Goal: Information Seeking & Learning: Learn about a topic

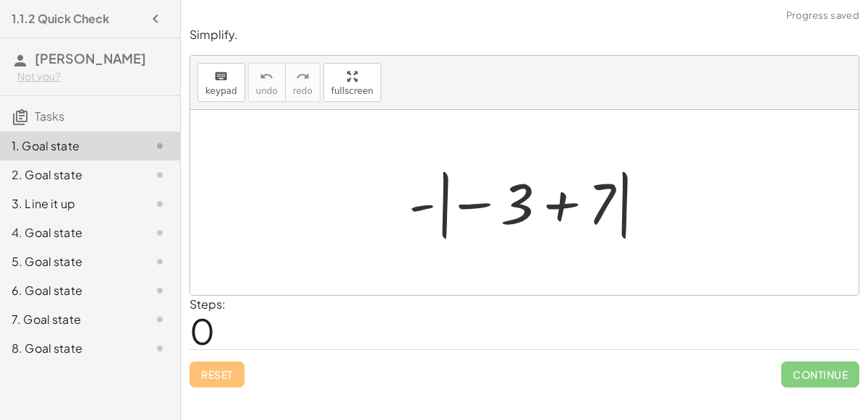
click at [567, 198] on div at bounding box center [531, 203] width 258 height 80
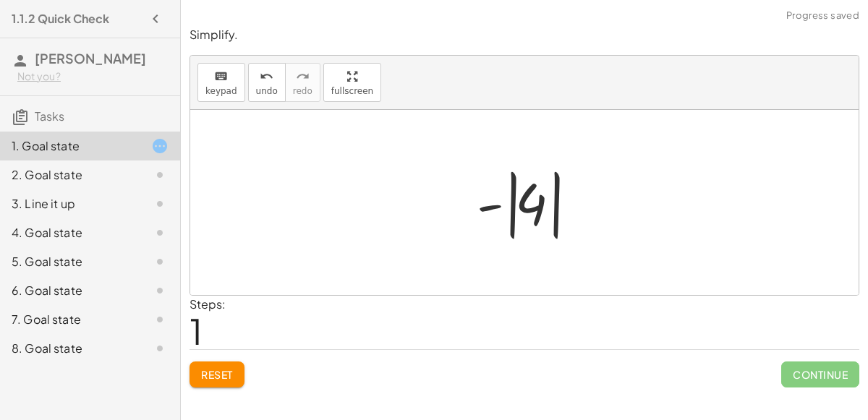
click at [494, 204] on div at bounding box center [531, 203] width 122 height 80
click at [513, 214] on div at bounding box center [531, 203] width 122 height 80
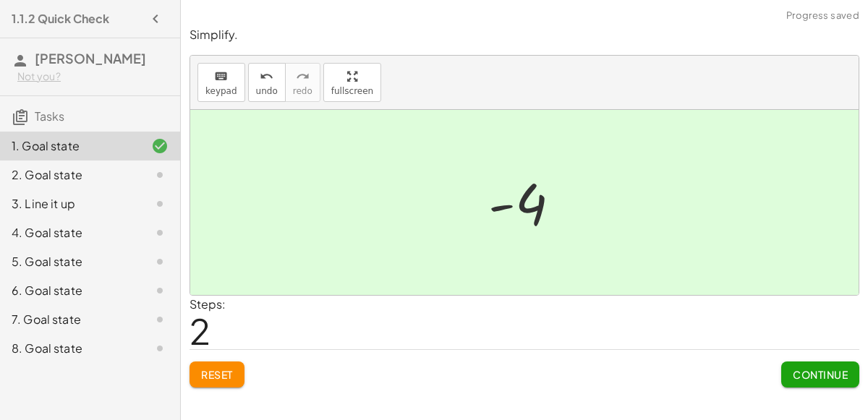
click at [132, 170] on div at bounding box center [148, 174] width 41 height 17
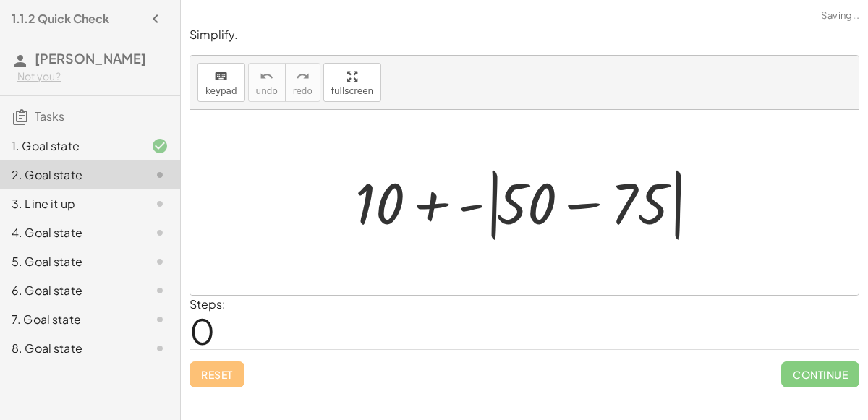
click at [575, 206] on div at bounding box center [530, 202] width 365 height 83
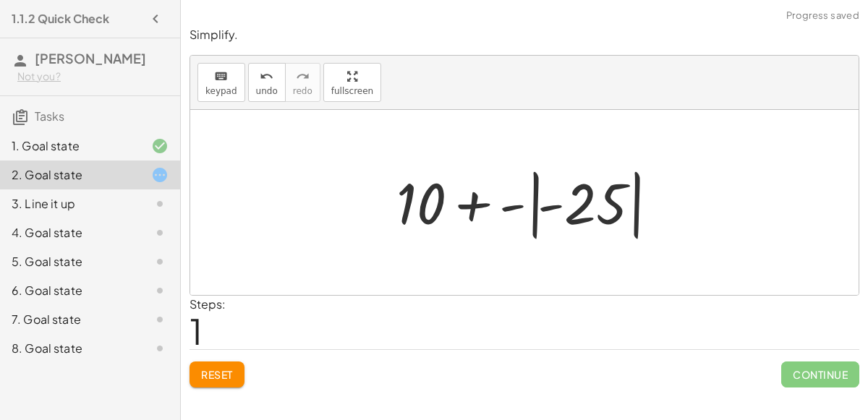
click at [534, 190] on div at bounding box center [530, 203] width 282 height 80
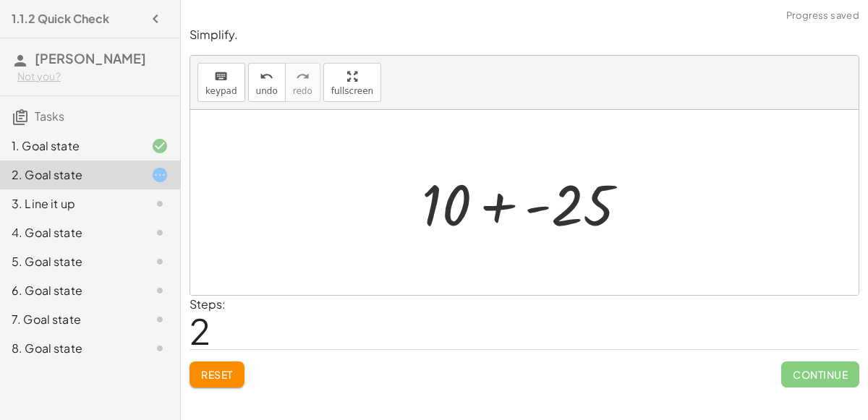
click at [488, 203] on div at bounding box center [531, 203] width 232 height 75
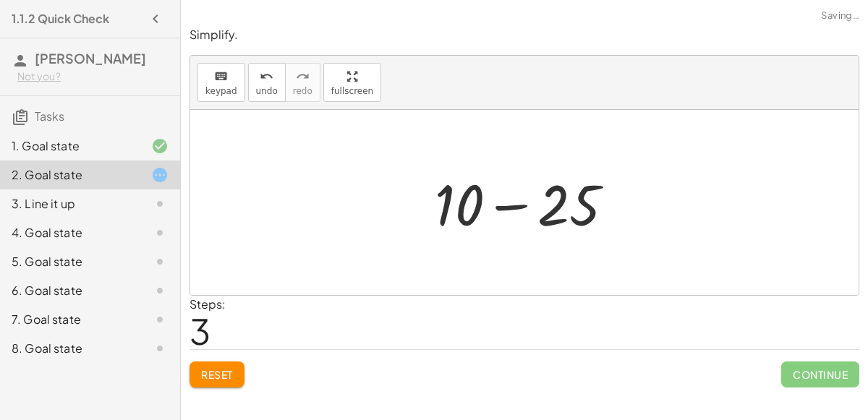
click at [501, 202] on div at bounding box center [531, 203] width 206 height 75
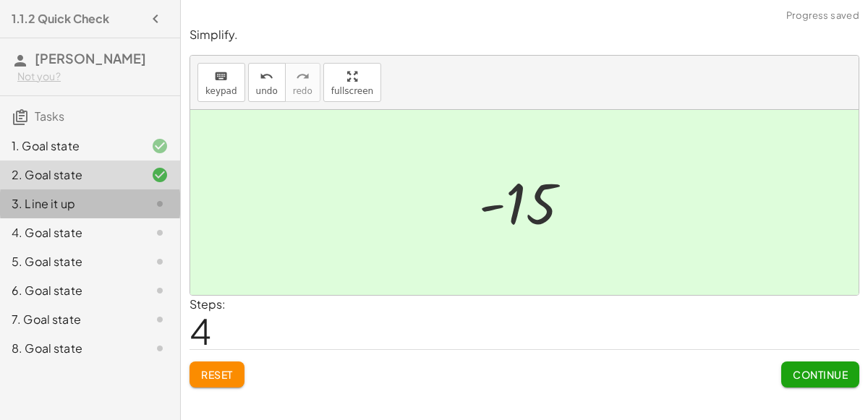
click at [90, 195] on div "3. Line it up" at bounding box center [70, 203] width 117 height 17
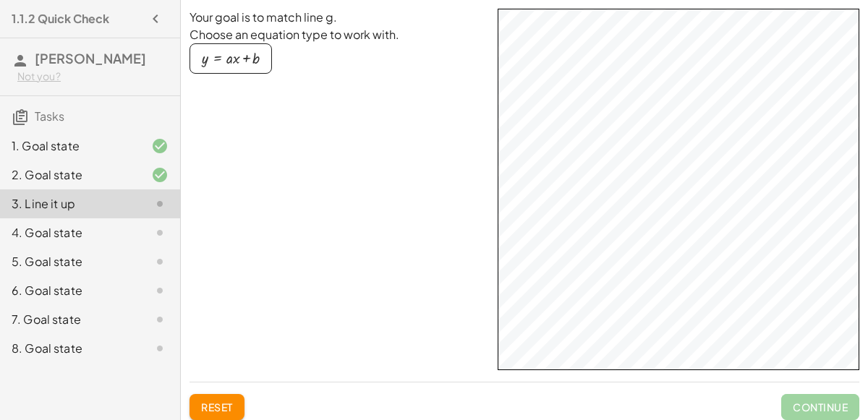
click at [61, 232] on div "4. Goal state" at bounding box center [70, 232] width 117 height 17
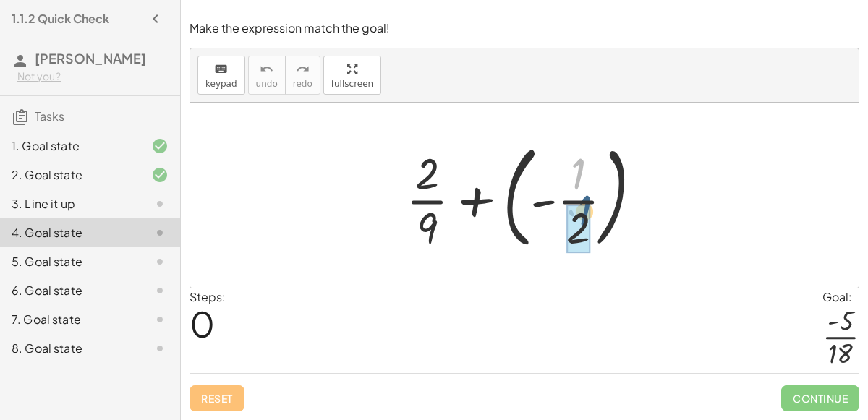
drag, startPoint x: 566, startPoint y: 182, endPoint x: 572, endPoint y: 219, distance: 37.4
click at [525, 187] on div at bounding box center [530, 195] width 263 height 120
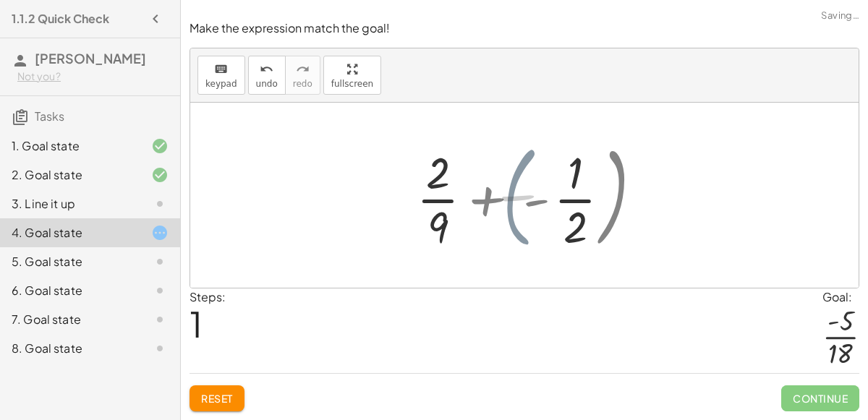
click at [517, 182] on div at bounding box center [530, 195] width 179 height 111
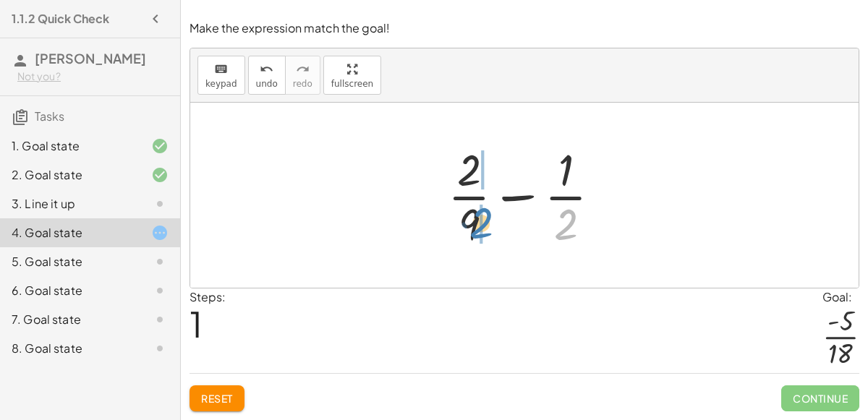
drag, startPoint x: 570, startPoint y: 225, endPoint x: 483, endPoint y: 223, distance: 87.6
click at [483, 223] on div at bounding box center [530, 195] width 179 height 111
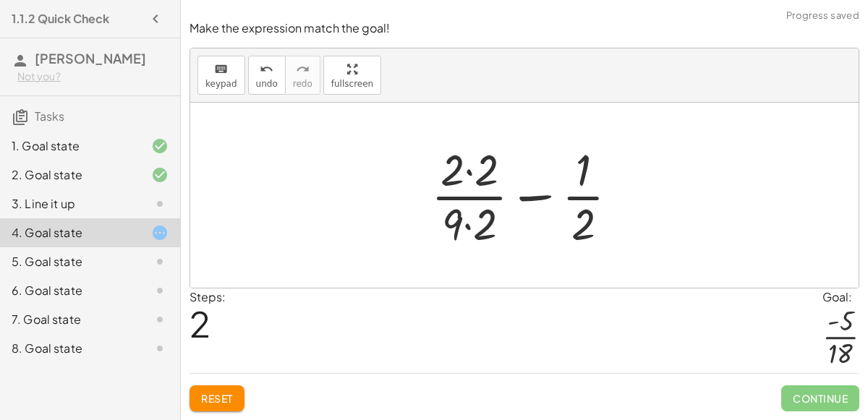
click at [490, 221] on div at bounding box center [530, 195] width 213 height 111
drag, startPoint x: 469, startPoint y: 229, endPoint x: 587, endPoint y: 229, distance: 118.0
click at [587, 229] on div at bounding box center [530, 195] width 213 height 111
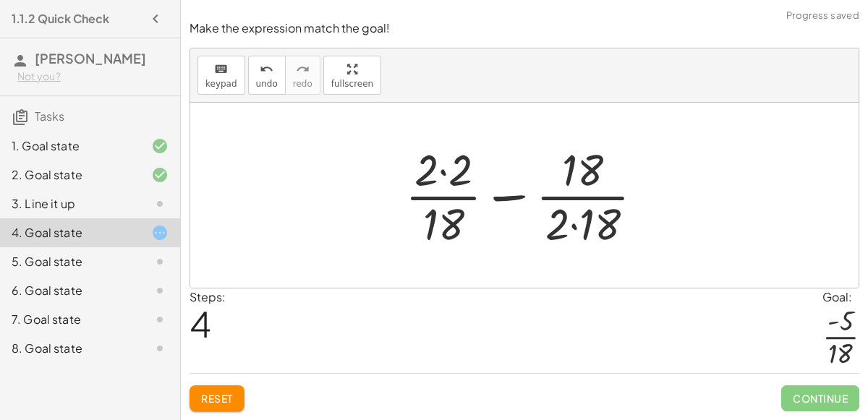
click at [164, 239] on icon at bounding box center [159, 232] width 17 height 17
click at [232, 392] on span "Reset" at bounding box center [217, 398] width 32 height 13
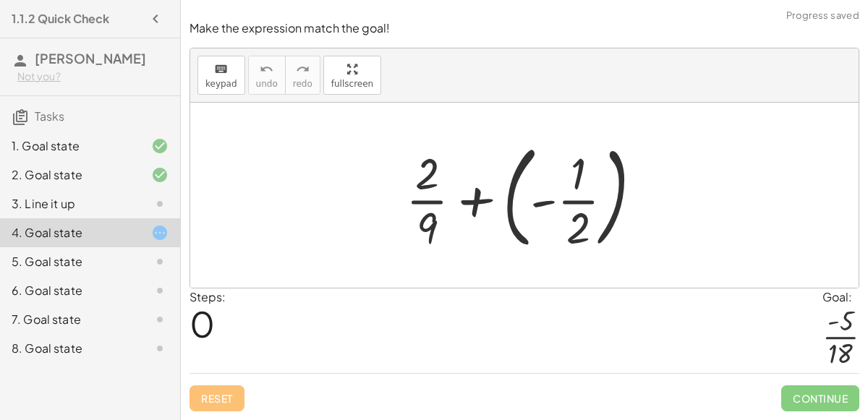
click at [523, 182] on div at bounding box center [530, 195] width 263 height 120
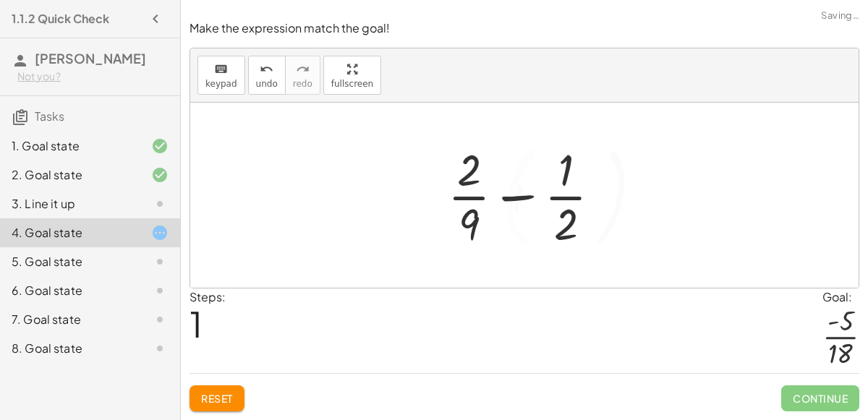
click at [522, 195] on div at bounding box center [530, 195] width 179 height 111
drag, startPoint x: 559, startPoint y: 216, endPoint x: 468, endPoint y: 215, distance: 91.2
click at [468, 215] on div at bounding box center [530, 195] width 179 height 111
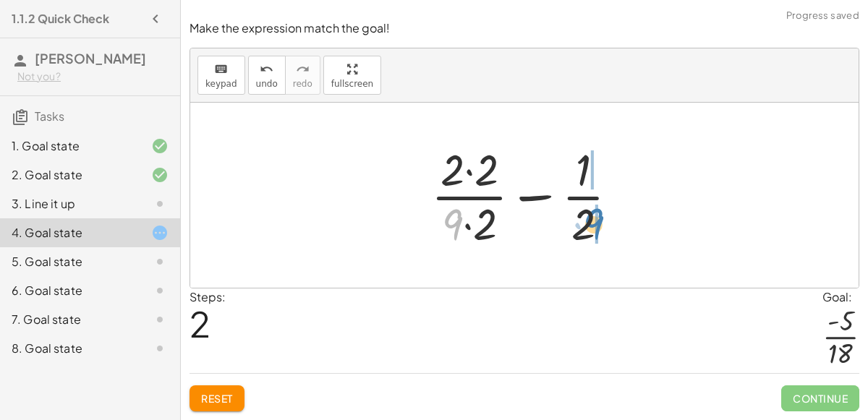
drag, startPoint x: 446, startPoint y: 222, endPoint x: 587, endPoint y: 221, distance: 141.1
click at [587, 221] on div at bounding box center [530, 195] width 213 height 111
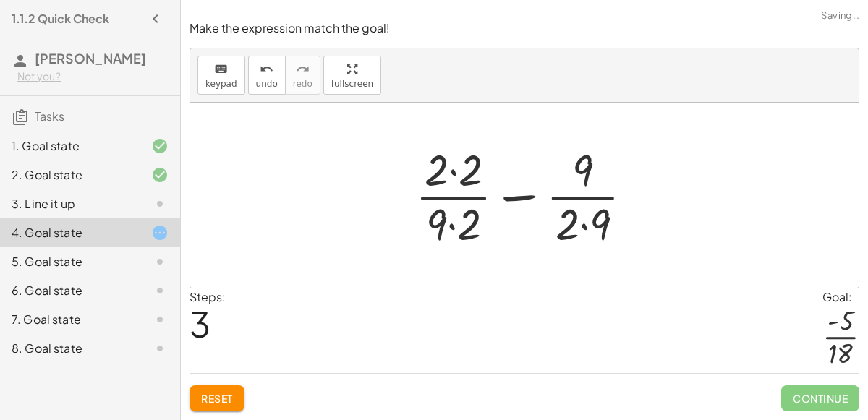
click at [593, 222] on div at bounding box center [530, 195] width 245 height 111
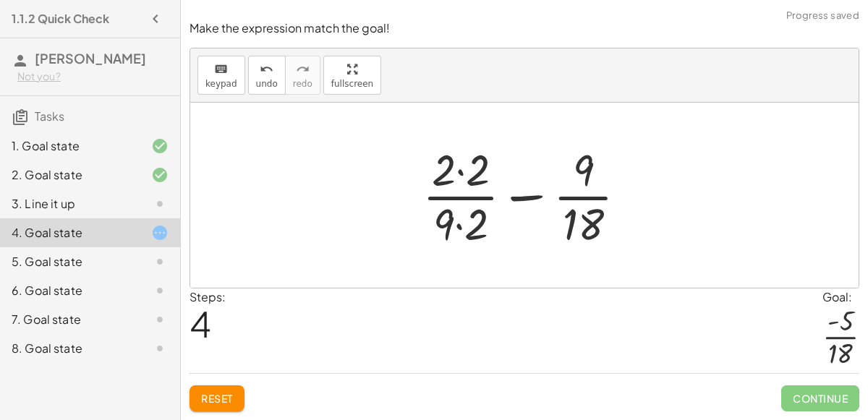
click at [449, 216] on div at bounding box center [530, 195] width 231 height 111
click at [482, 168] on div at bounding box center [530, 195] width 231 height 111
click at [480, 230] on div at bounding box center [530, 195] width 228 height 111
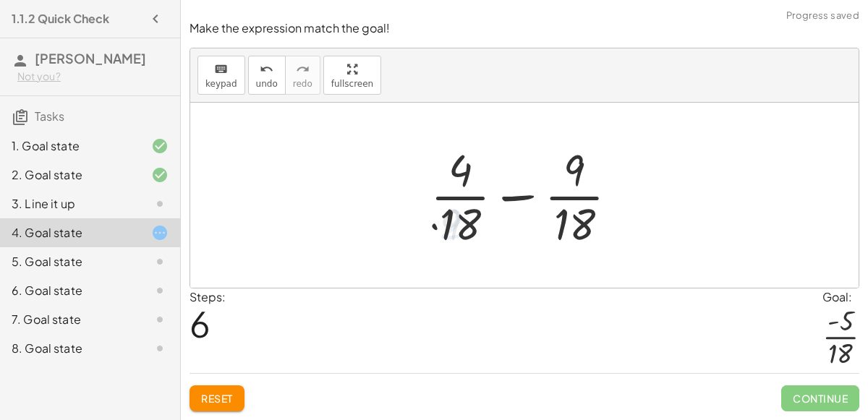
click at [520, 198] on div at bounding box center [529, 195] width 213 height 111
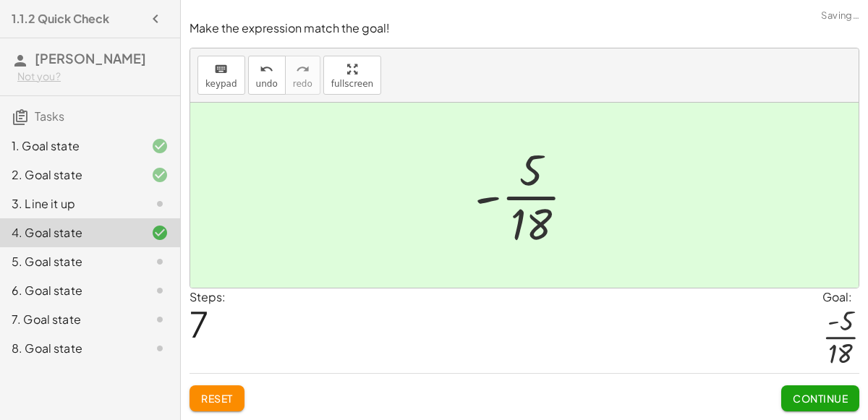
click at [153, 305] on div "5. Goal state" at bounding box center [90, 319] width 180 height 29
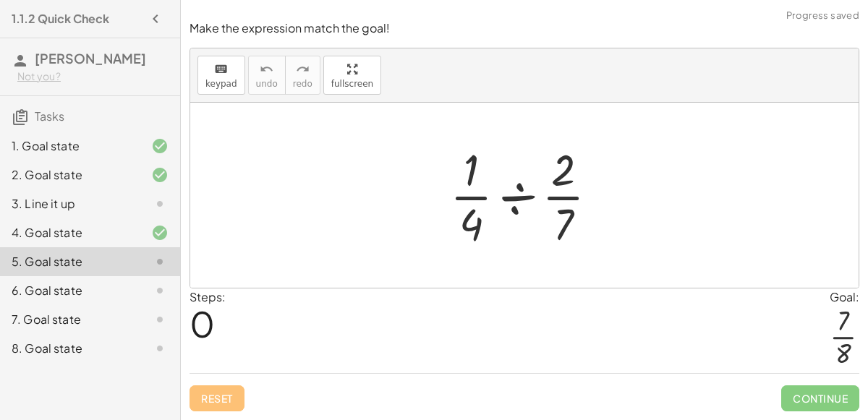
click at [529, 185] on div at bounding box center [530, 195] width 174 height 111
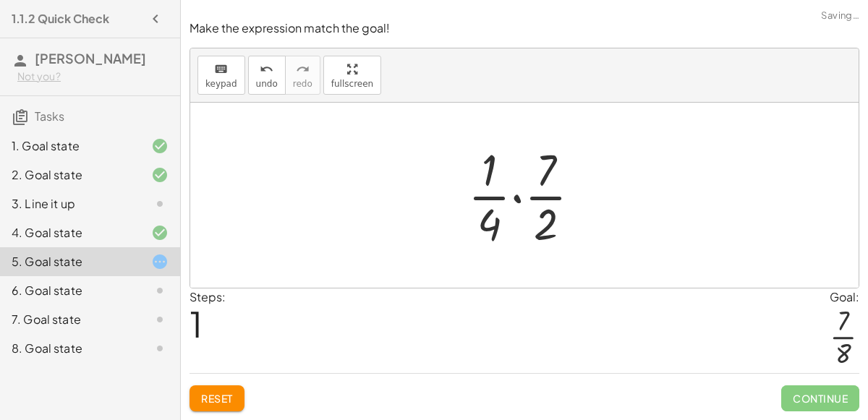
click at [514, 195] on div at bounding box center [530, 195] width 139 height 111
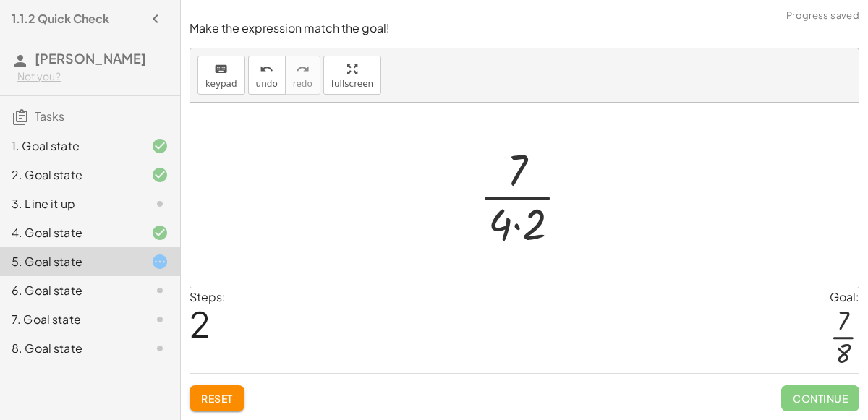
click at [525, 227] on div at bounding box center [530, 195] width 117 height 111
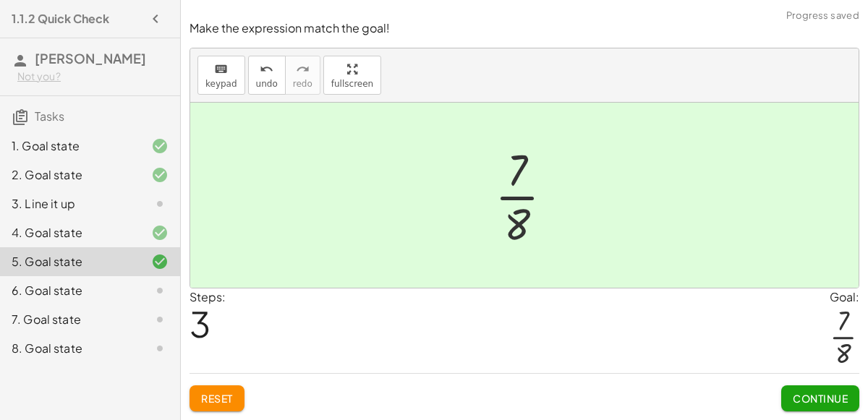
click at [117, 286] on div "6. Goal state" at bounding box center [70, 290] width 117 height 17
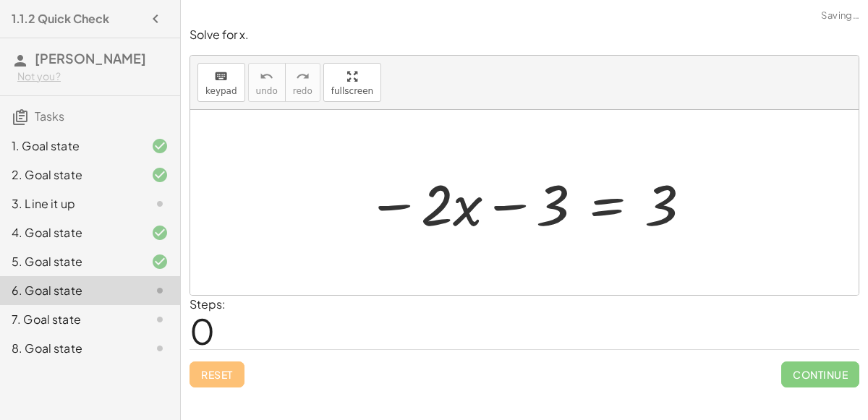
click at [496, 192] on div at bounding box center [530, 203] width 341 height 75
click at [548, 190] on div at bounding box center [530, 203] width 341 height 75
click at [389, 203] on div at bounding box center [530, 203] width 341 height 75
click at [218, 83] on button "keyboard keypad" at bounding box center [222, 82] width 48 height 39
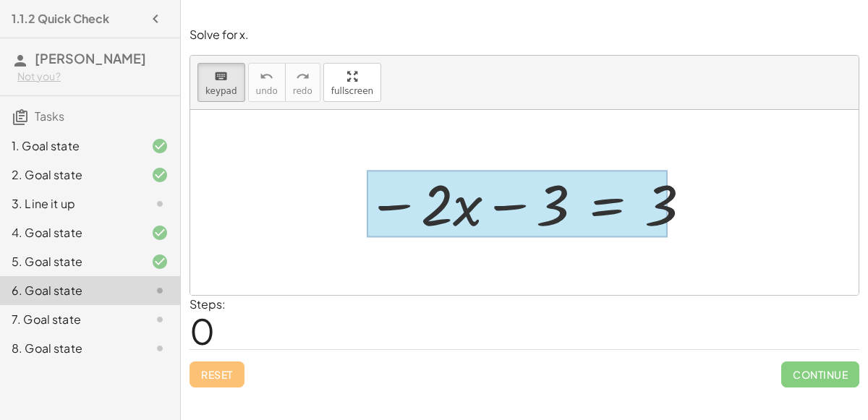
click at [588, 209] on div at bounding box center [517, 204] width 301 height 67
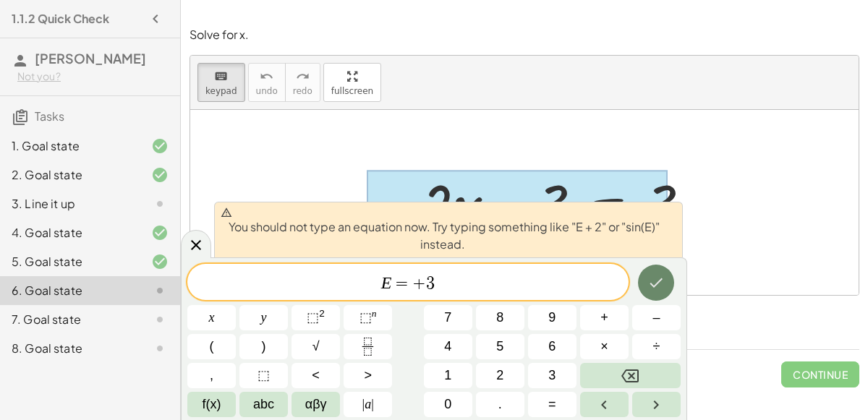
click at [662, 282] on icon "Done" at bounding box center [656, 282] width 17 height 17
click at [717, 263] on div at bounding box center [524, 202] width 669 height 185
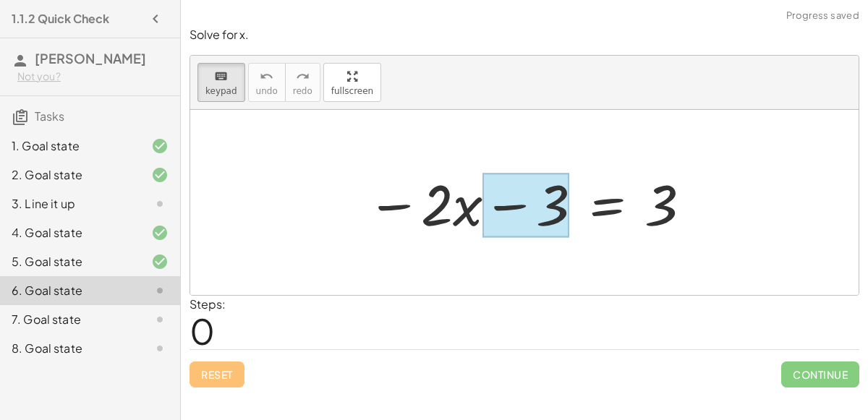
click at [565, 204] on div at bounding box center [526, 206] width 87 height 64
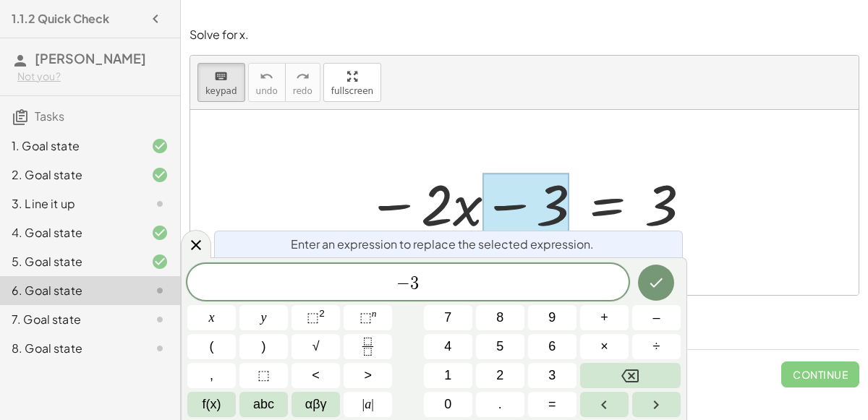
click at [598, 208] on div at bounding box center [530, 203] width 341 height 75
click at [589, 204] on div at bounding box center [530, 203] width 341 height 75
click at [209, 240] on div at bounding box center [196, 244] width 30 height 28
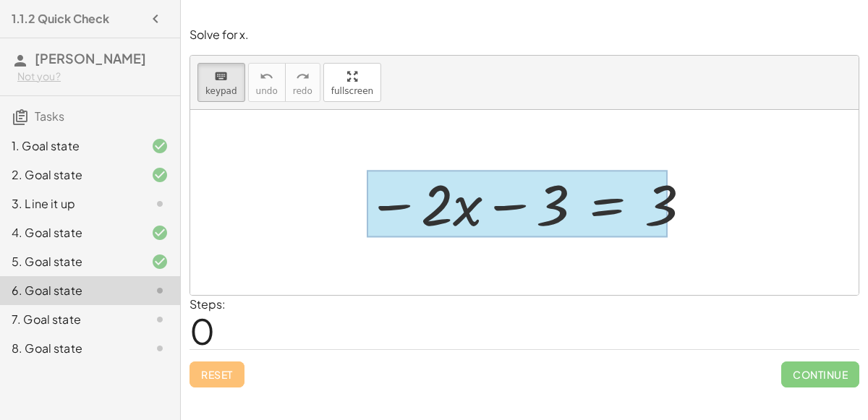
click at [601, 203] on div at bounding box center [517, 204] width 301 height 67
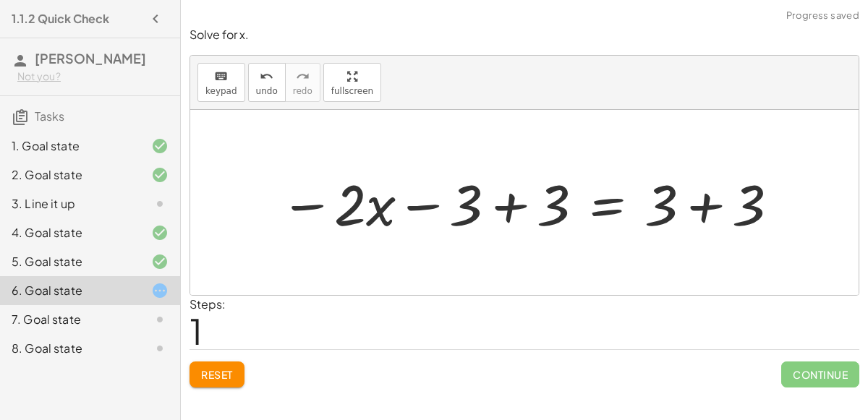
click at [517, 211] on div at bounding box center [530, 203] width 515 height 75
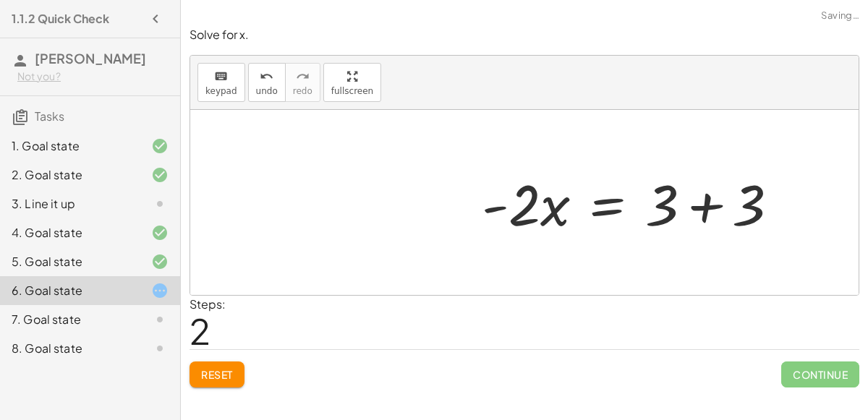
click at [705, 200] on div at bounding box center [636, 203] width 323 height 75
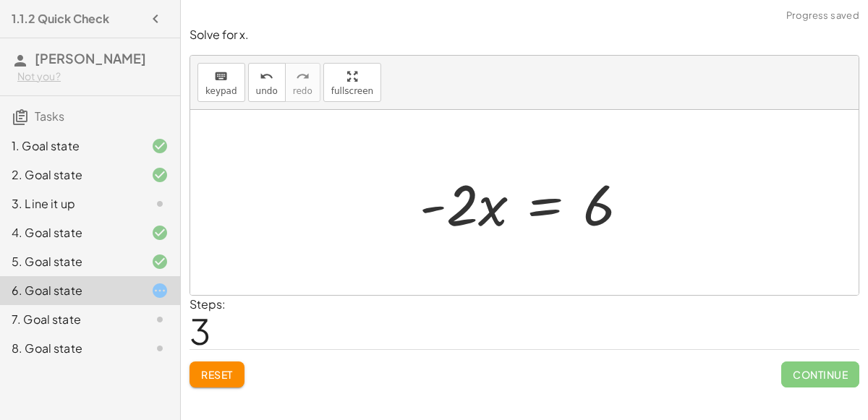
click at [435, 204] on div at bounding box center [529, 203] width 235 height 75
click at [220, 88] on span "keypad" at bounding box center [222, 91] width 32 height 10
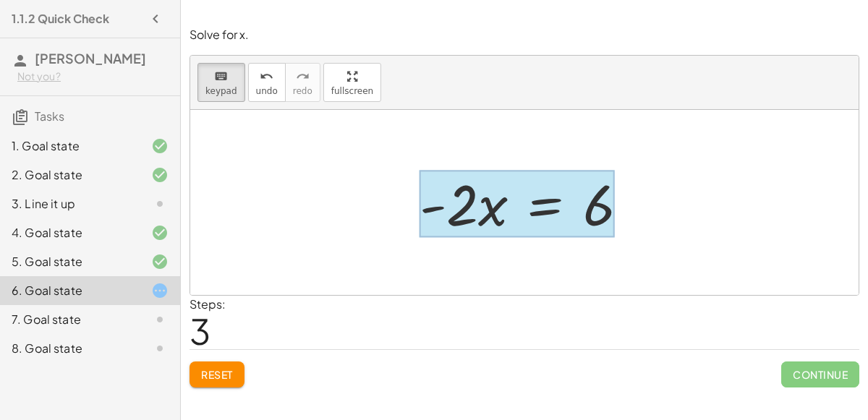
click at [513, 198] on div at bounding box center [517, 204] width 195 height 67
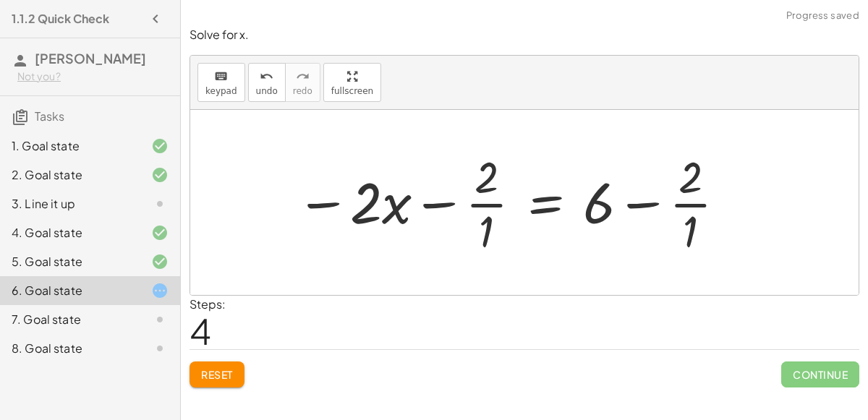
click at [446, 204] on div at bounding box center [512, 202] width 446 height 111
click at [214, 373] on span "Reset" at bounding box center [217, 374] width 32 height 13
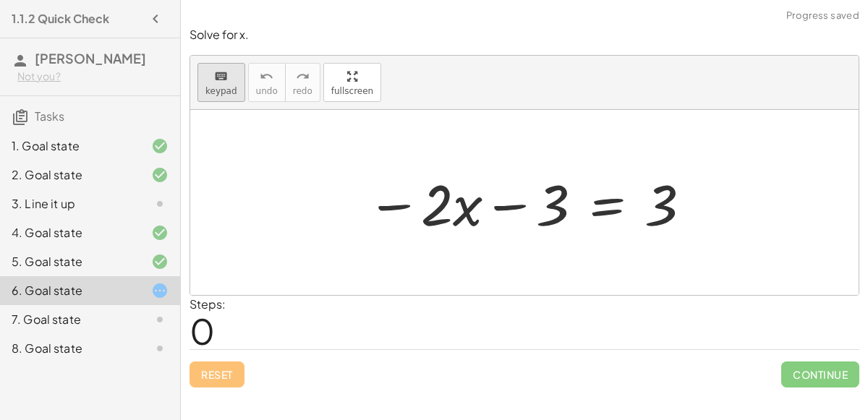
click at [237, 84] on button "keyboard keypad" at bounding box center [222, 82] width 48 height 39
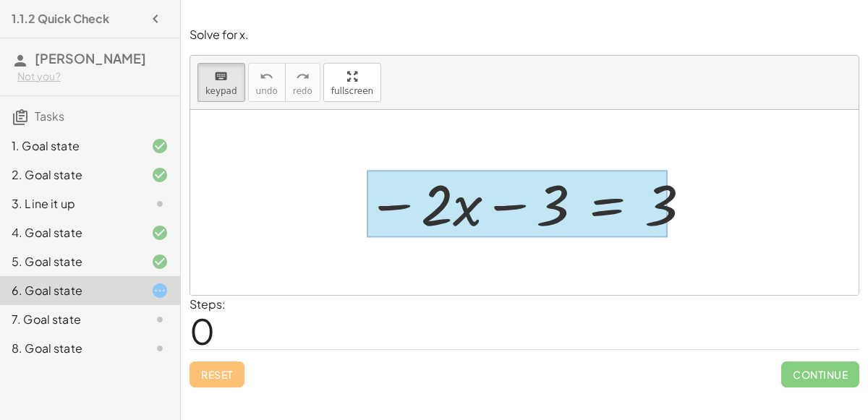
click at [622, 210] on div at bounding box center [517, 204] width 301 height 67
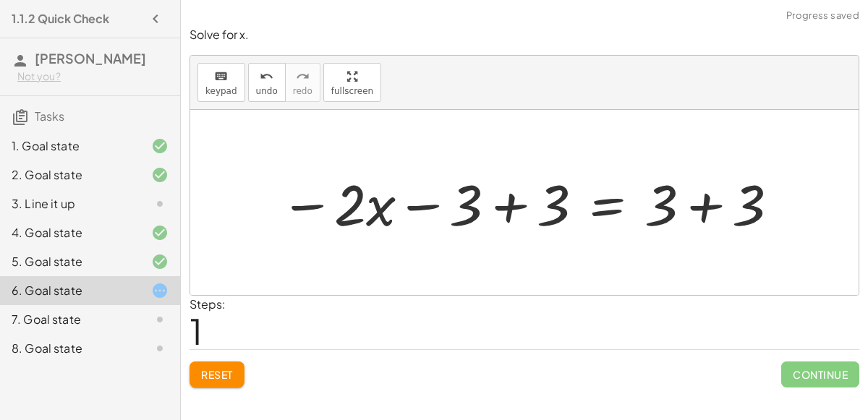
click at [522, 199] on div at bounding box center [530, 203] width 515 height 75
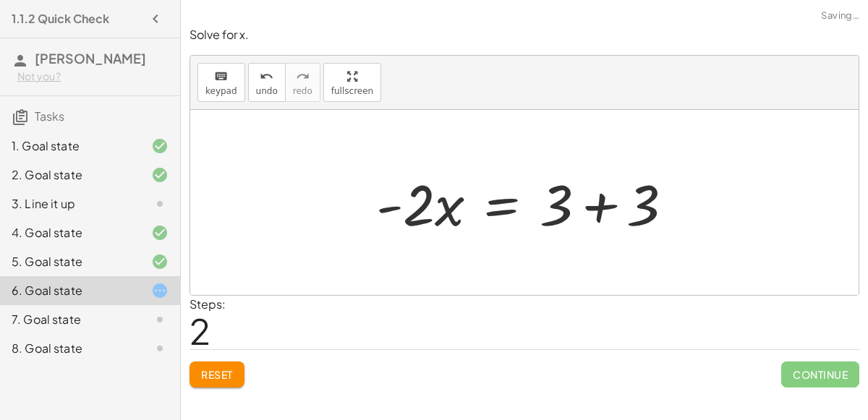
click at [712, 203] on div at bounding box center [524, 202] width 669 height 185
click at [606, 198] on div at bounding box center [530, 203] width 323 height 75
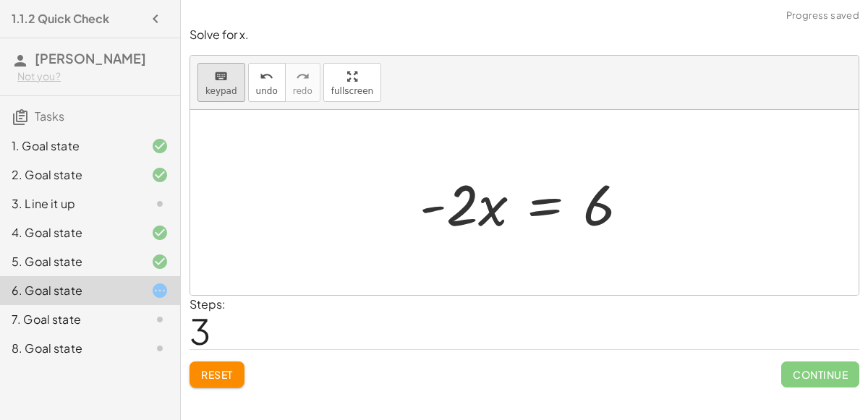
click at [202, 75] on button "keyboard keypad" at bounding box center [222, 82] width 48 height 39
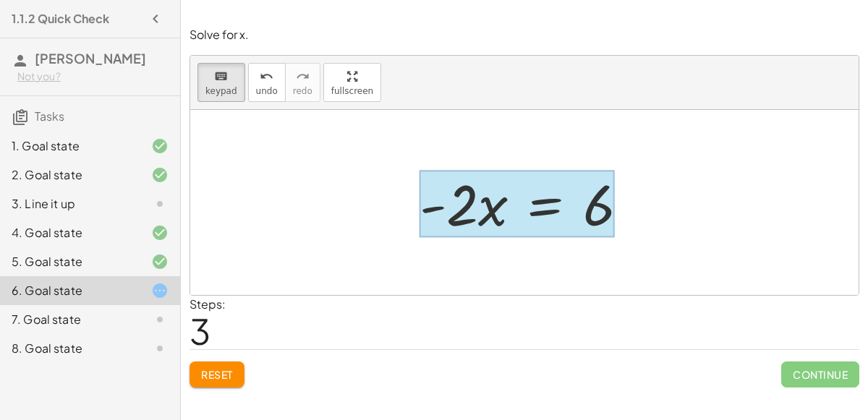
click at [544, 217] on div at bounding box center [517, 204] width 195 height 67
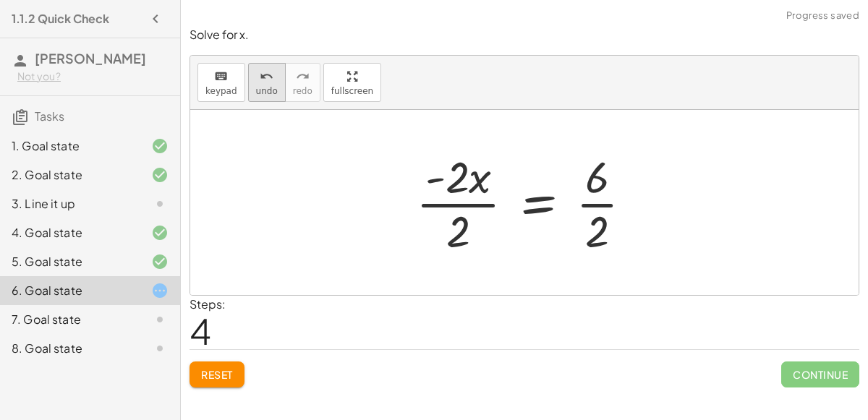
click at [260, 84] on button "undo undo" at bounding box center [267, 82] width 38 height 39
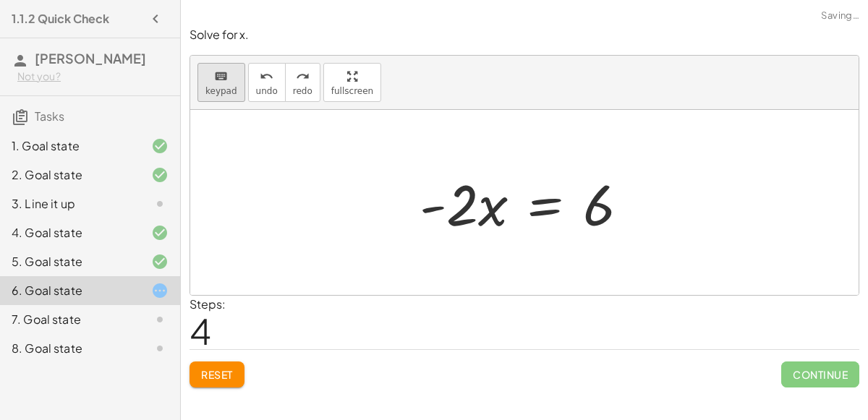
click at [233, 81] on button "keyboard keypad" at bounding box center [222, 82] width 48 height 39
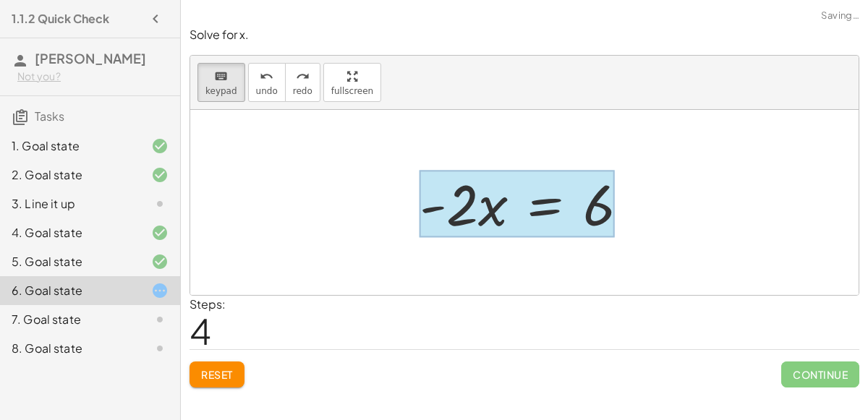
click at [547, 195] on div at bounding box center [517, 204] width 195 height 67
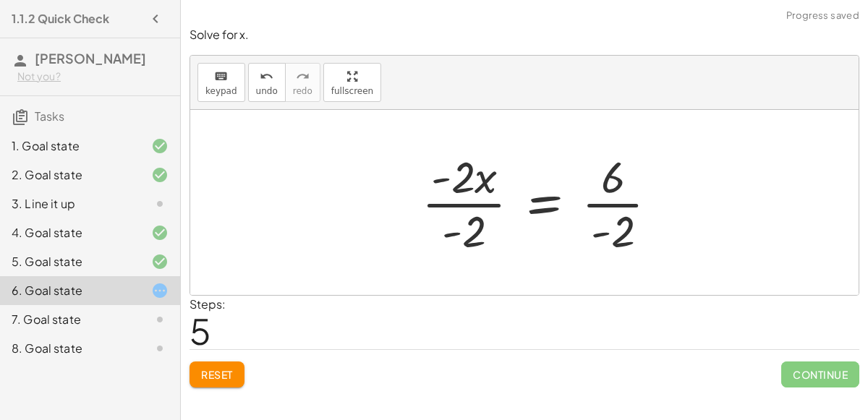
click at [475, 193] on div at bounding box center [546, 202] width 263 height 111
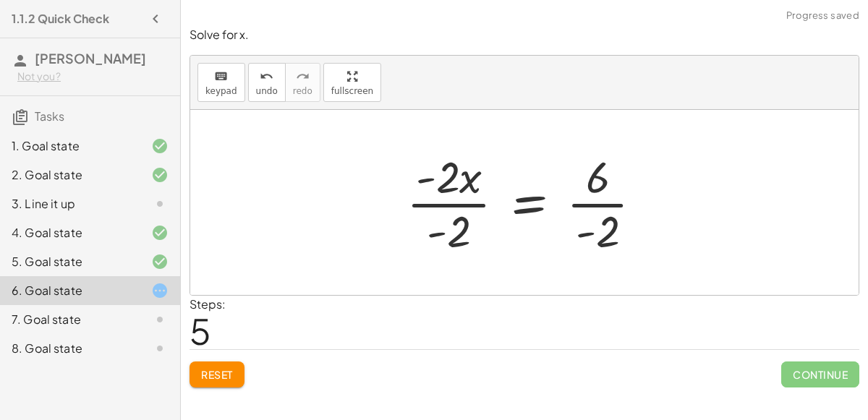
click at [467, 204] on div at bounding box center [530, 202] width 263 height 111
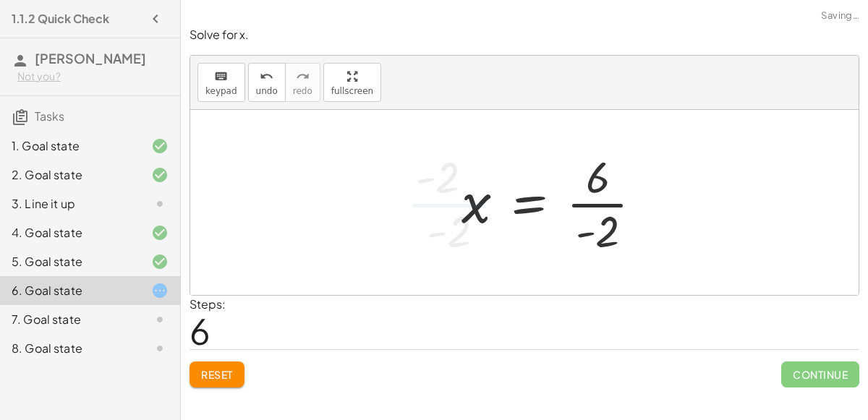
click at [608, 204] on div at bounding box center [557, 202] width 207 height 111
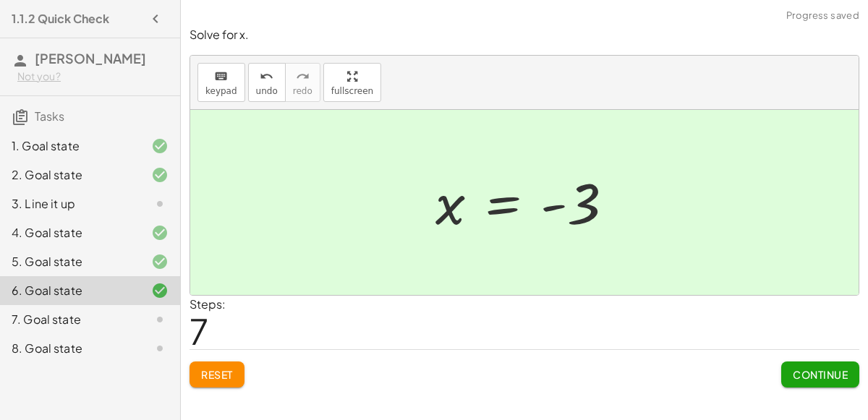
click at [47, 323] on div "7. Goal state" at bounding box center [70, 319] width 117 height 17
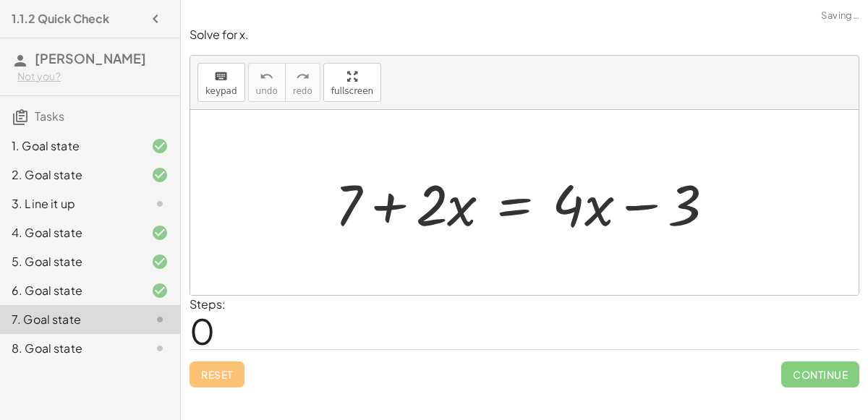
click at [383, 195] on div at bounding box center [531, 203] width 406 height 75
click at [637, 206] on div at bounding box center [531, 203] width 406 height 75
click at [210, 74] on div "keyboard" at bounding box center [222, 75] width 32 height 17
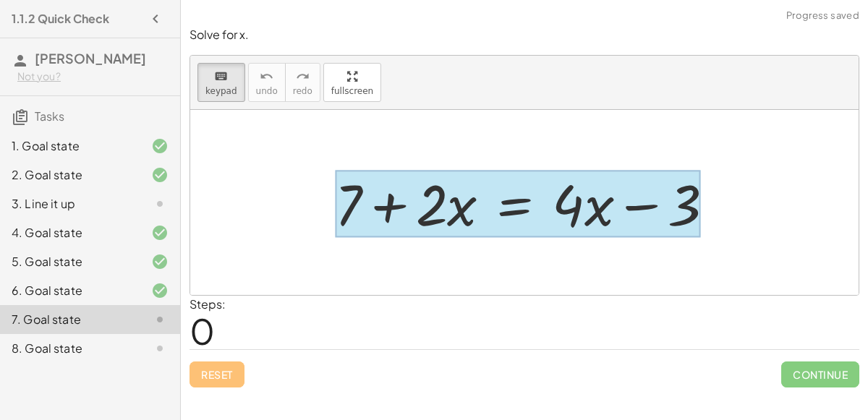
click at [483, 195] on div at bounding box center [518, 204] width 366 height 67
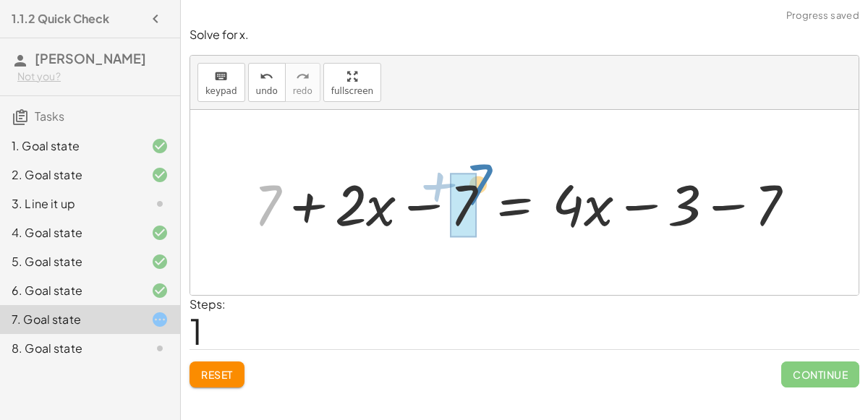
drag, startPoint x: 258, startPoint y: 200, endPoint x: 466, endPoint y: 182, distance: 209.2
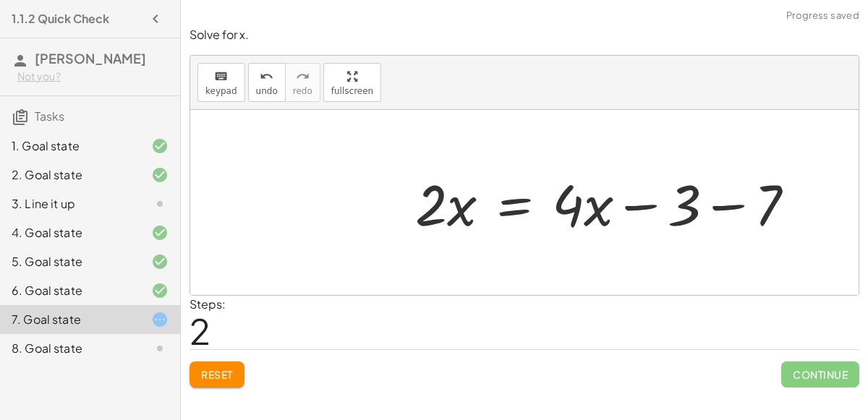
click at [753, 203] on div at bounding box center [611, 203] width 406 height 75
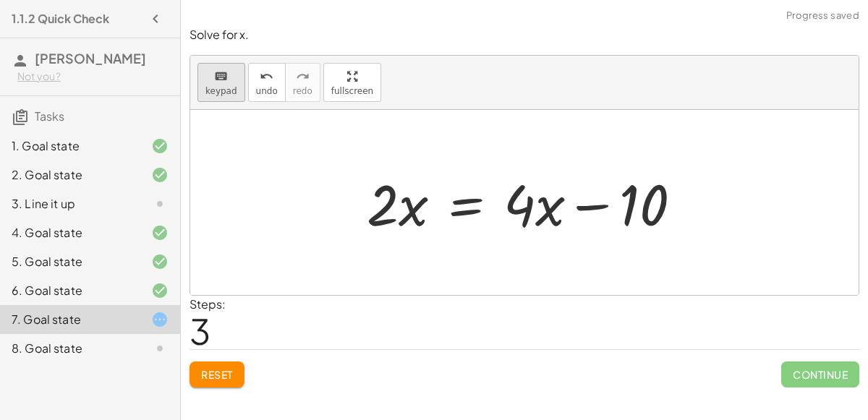
click at [214, 70] on icon "keyboard" at bounding box center [221, 76] width 14 height 17
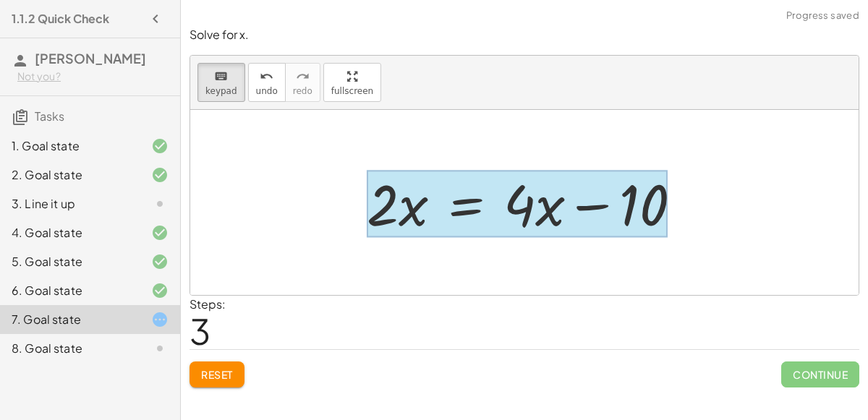
click at [488, 202] on div at bounding box center [517, 204] width 301 height 67
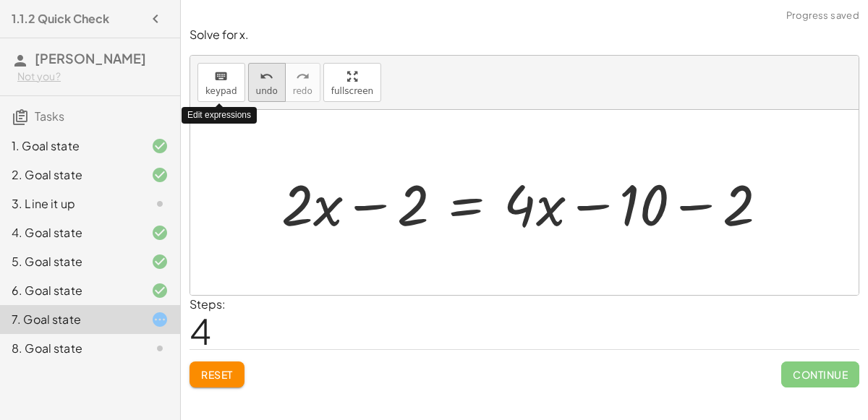
click at [257, 90] on span "undo" at bounding box center [267, 91] width 22 height 10
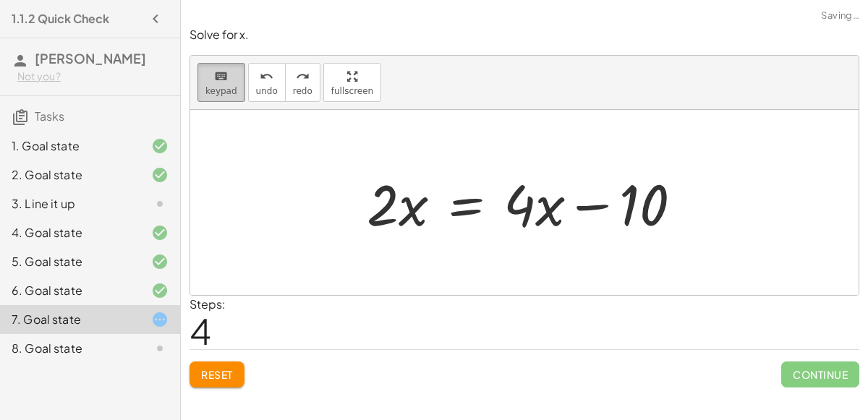
click at [217, 85] on button "keyboard keypad" at bounding box center [222, 82] width 48 height 39
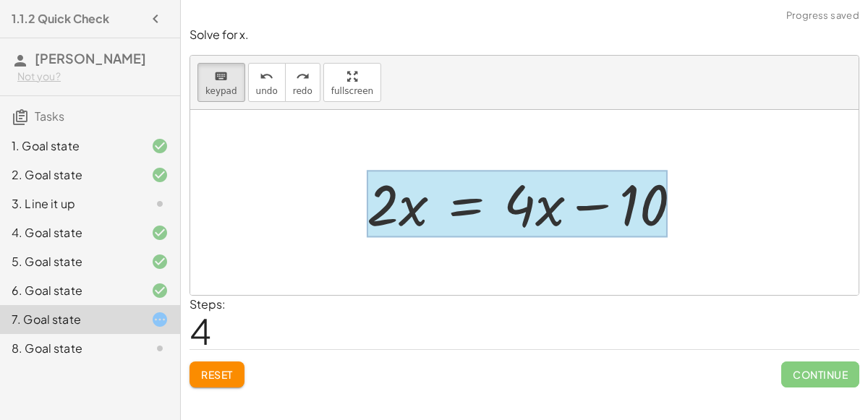
click at [469, 212] on div at bounding box center [517, 204] width 301 height 67
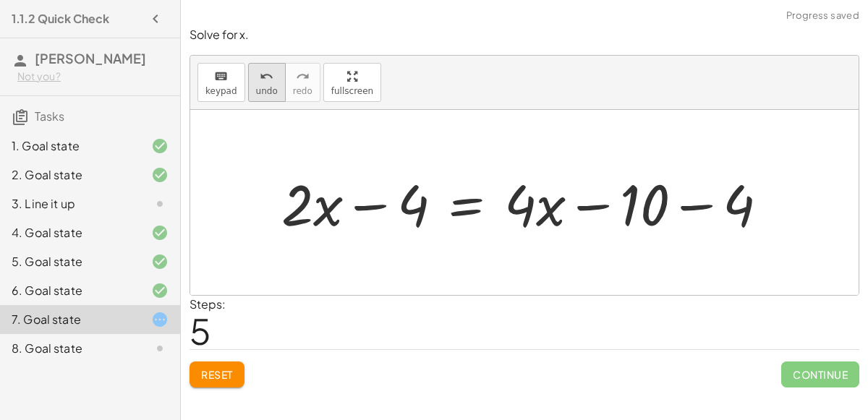
click at [270, 86] on span "undo" at bounding box center [267, 91] width 22 height 10
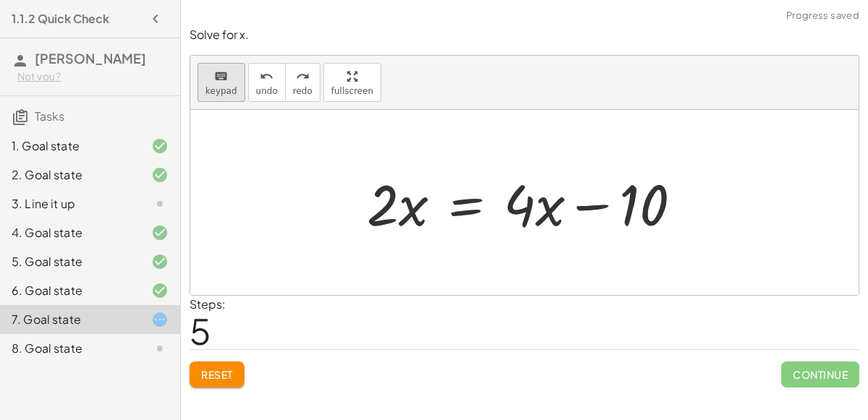
click at [231, 82] on div "keyboard" at bounding box center [222, 75] width 32 height 17
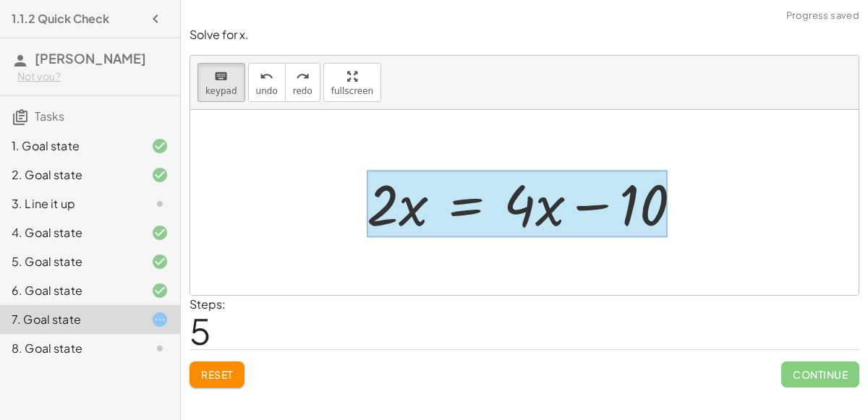
click at [485, 226] on div at bounding box center [517, 204] width 301 height 67
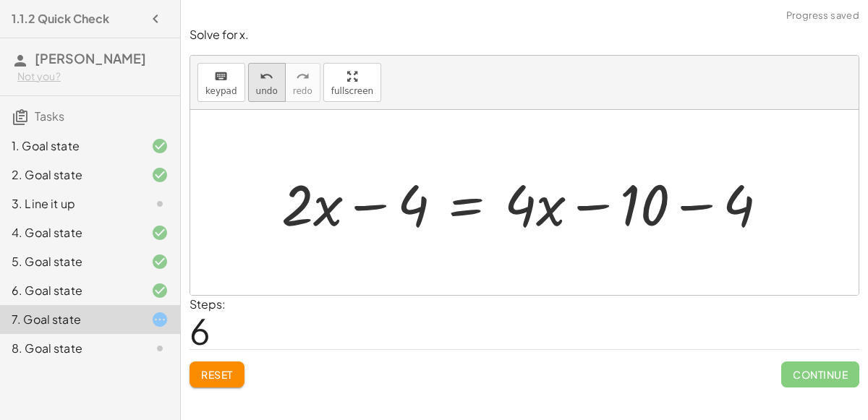
click at [260, 81] on icon "undo" at bounding box center [267, 76] width 14 height 17
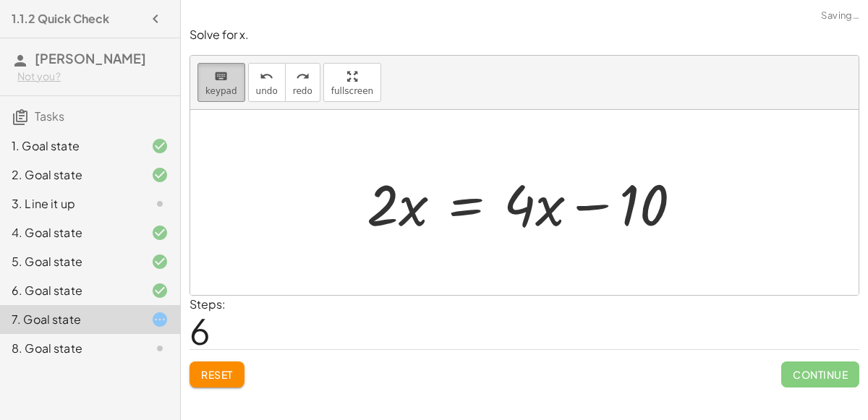
click at [228, 80] on div "keyboard" at bounding box center [222, 75] width 32 height 17
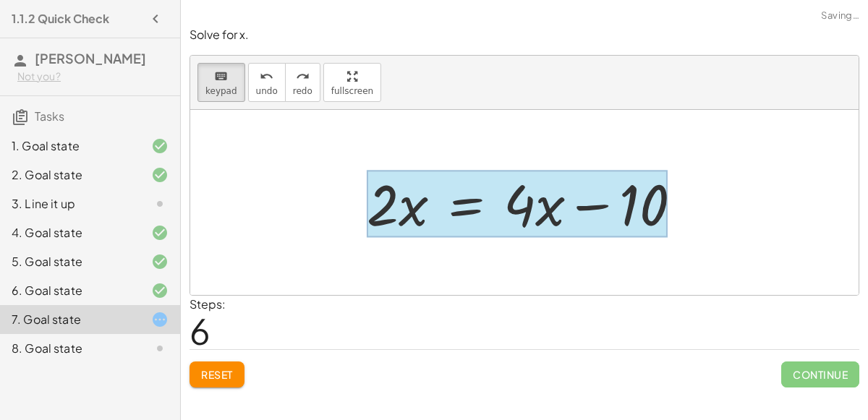
click at [466, 195] on div at bounding box center [517, 204] width 301 height 67
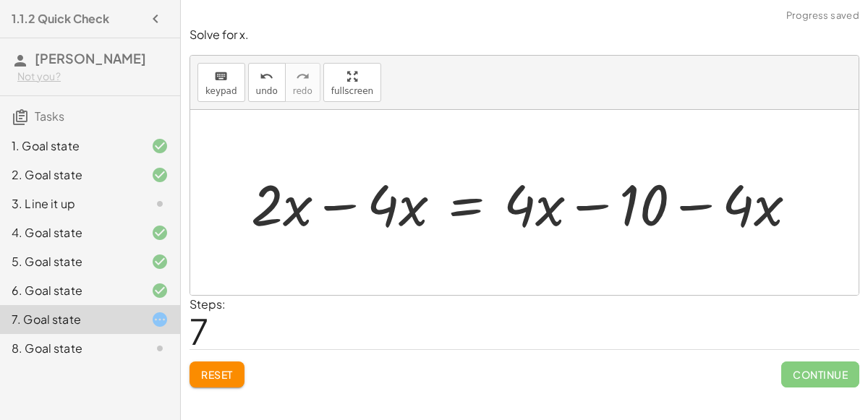
click at [399, 197] on div at bounding box center [530, 203] width 572 height 75
click at [389, 203] on div at bounding box center [530, 203] width 572 height 75
click at [342, 205] on div at bounding box center [530, 203] width 572 height 75
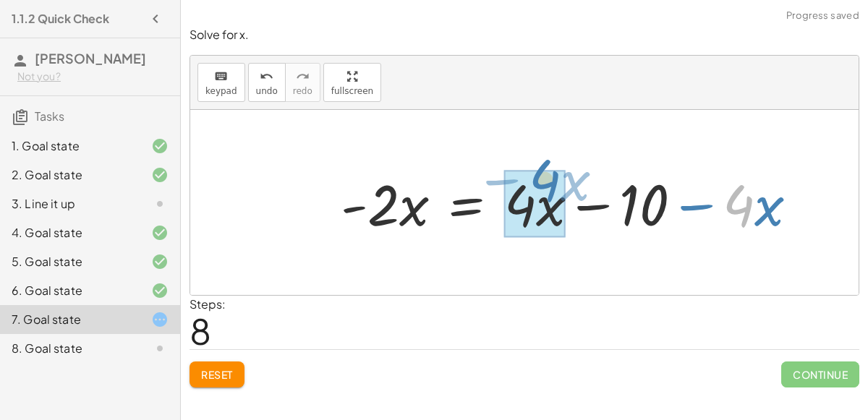
drag, startPoint x: 750, startPoint y: 201, endPoint x: 542, endPoint y: 184, distance: 209.1
click at [542, 184] on div at bounding box center [575, 203] width 483 height 75
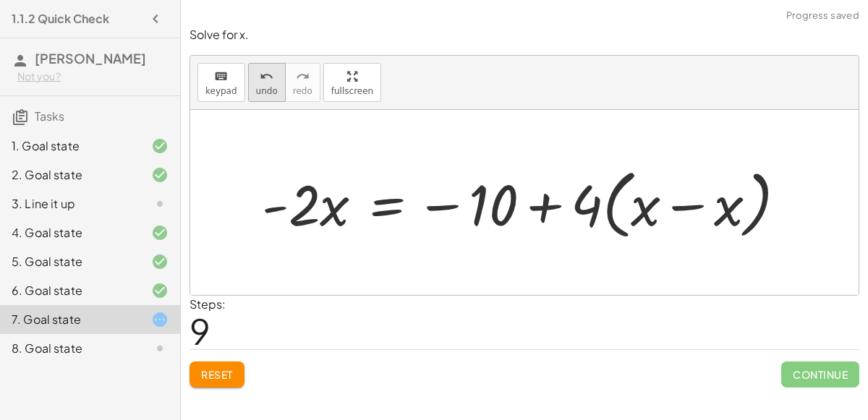
click at [256, 83] on div "undo" at bounding box center [267, 75] width 22 height 17
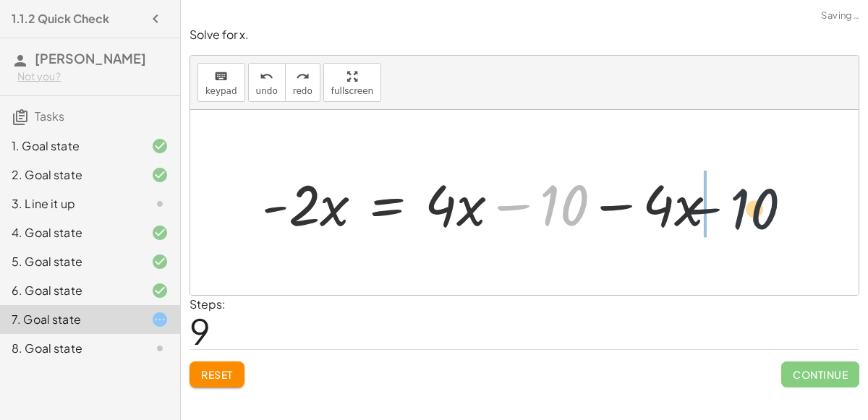
drag, startPoint x: 561, startPoint y: 188, endPoint x: 761, endPoint y: 192, distance: 200.5
click at [761, 192] on div "+ 7 + · 2 · x = + · 4 · x − 3 + 7 + · 2 · x − 7 = + · 4 · x − 3 − 7 + · 2 · x +…" at bounding box center [524, 202] width 669 height 185
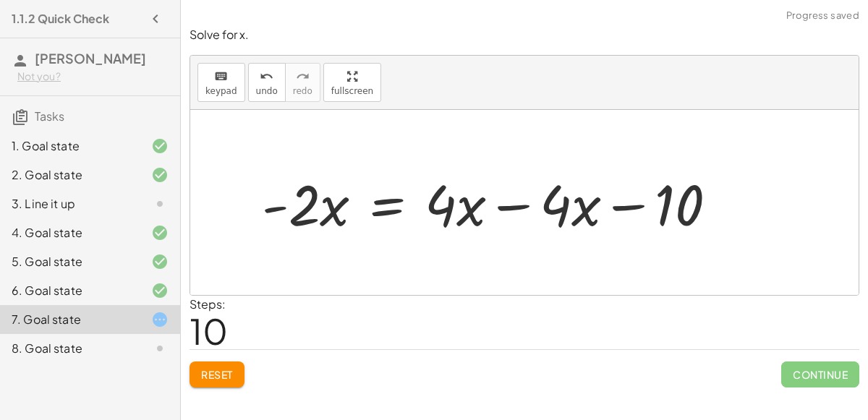
click at [516, 198] on div at bounding box center [495, 203] width 481 height 74
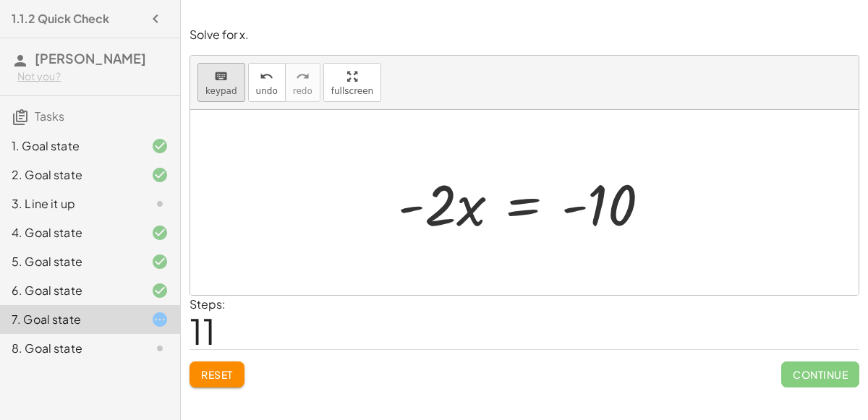
click at [206, 80] on div "keyboard" at bounding box center [222, 75] width 32 height 17
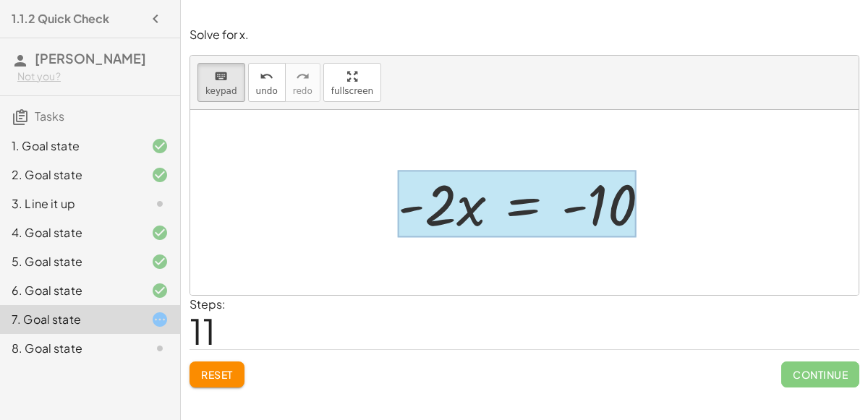
click at [512, 219] on div at bounding box center [517, 204] width 239 height 67
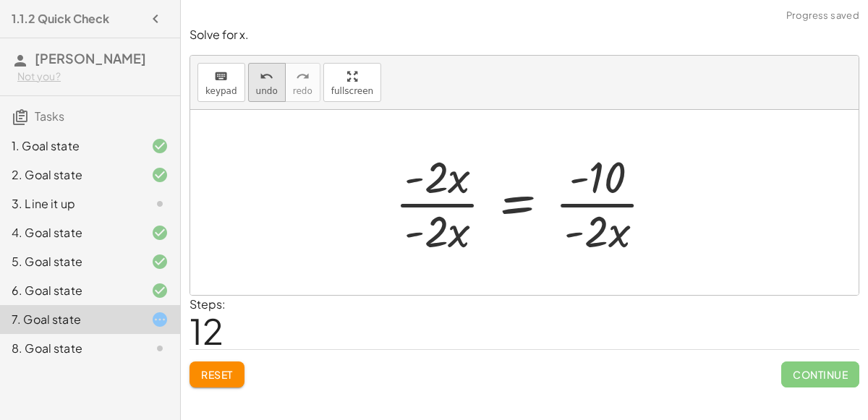
click at [252, 83] on button "undo undo" at bounding box center [267, 82] width 38 height 39
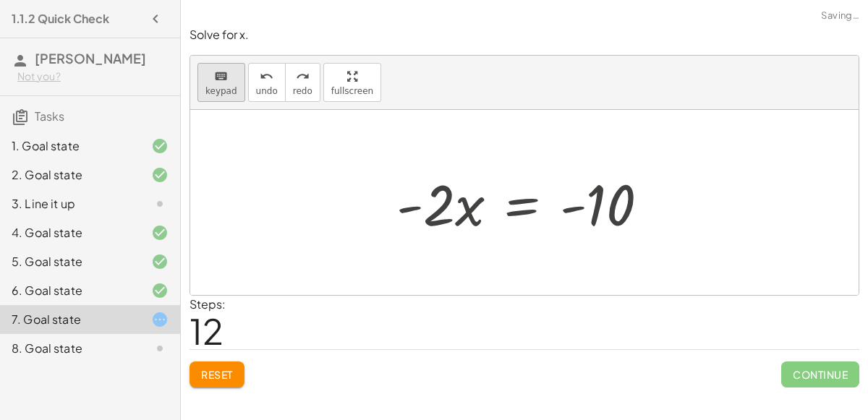
click at [207, 86] on span "keypad" at bounding box center [222, 91] width 32 height 10
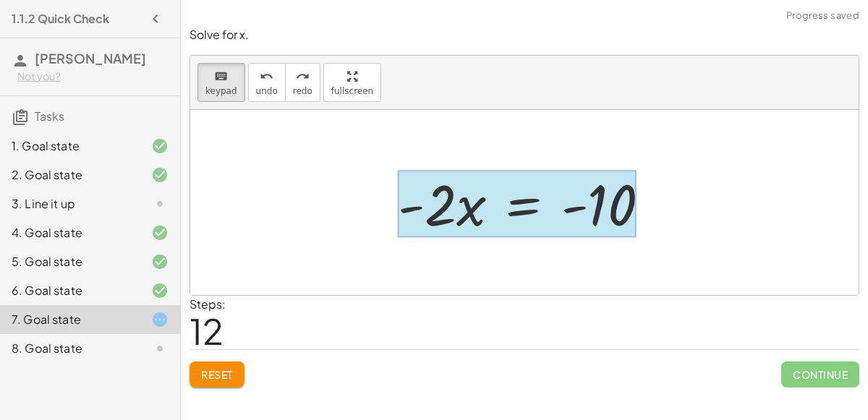
click at [523, 185] on div at bounding box center [517, 204] width 239 height 67
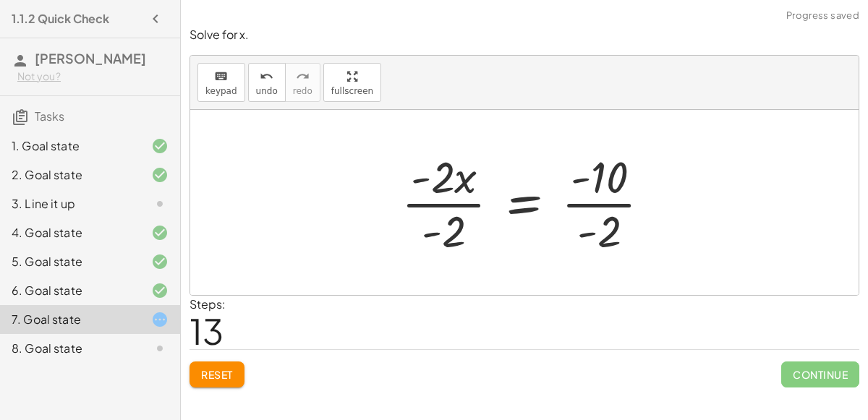
click at [449, 203] on div at bounding box center [531, 202] width 275 height 111
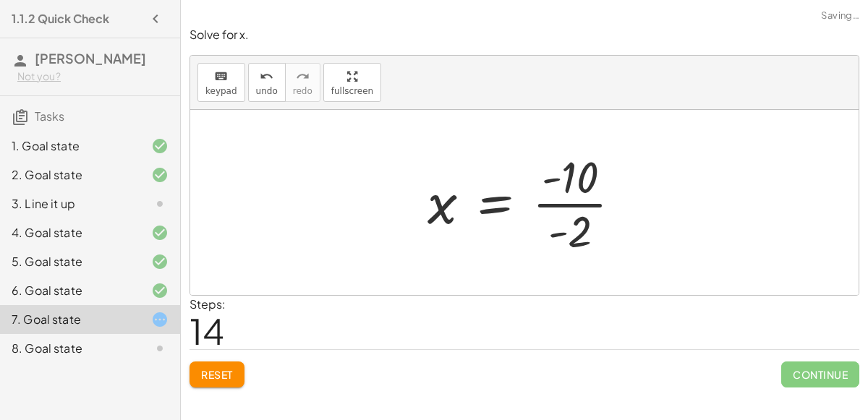
click at [572, 206] on div at bounding box center [530, 202] width 220 height 111
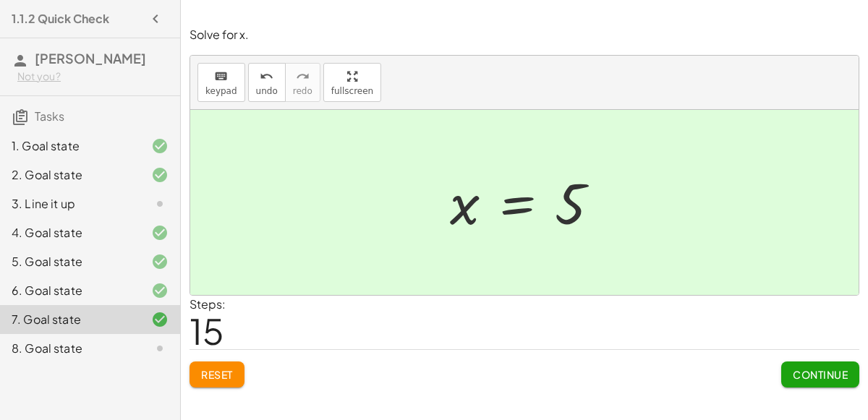
click at [140, 353] on div at bounding box center [148, 348] width 41 height 17
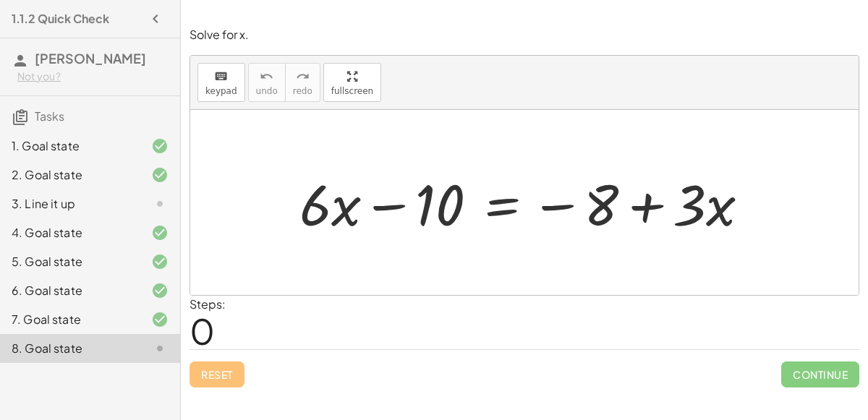
click at [140, 352] on div at bounding box center [148, 348] width 41 height 17
click at [402, 203] on div at bounding box center [530, 203] width 476 height 75
click at [212, 85] on button "keyboard keypad" at bounding box center [222, 82] width 48 height 39
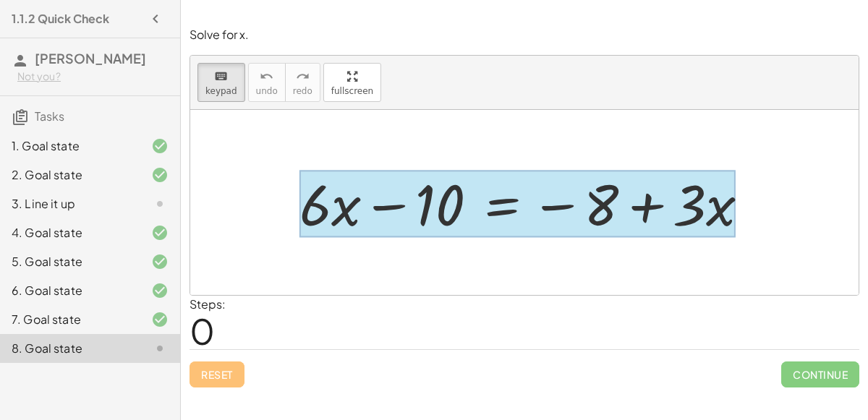
click at [515, 211] on div at bounding box center [518, 204] width 436 height 67
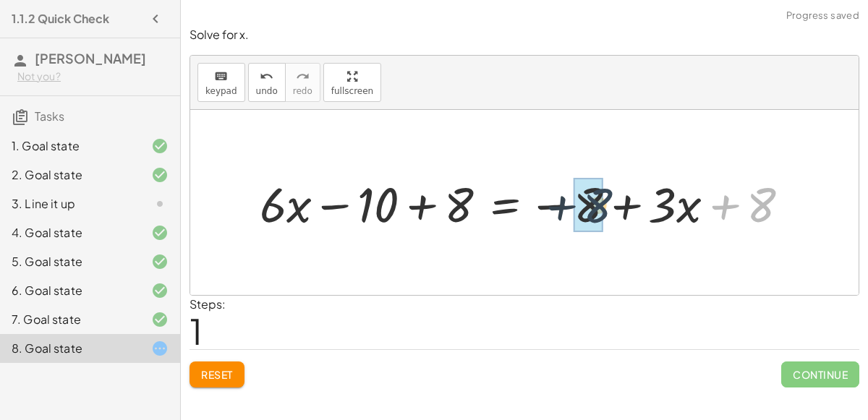
drag, startPoint x: 759, startPoint y: 201, endPoint x: 582, endPoint y: 205, distance: 177.3
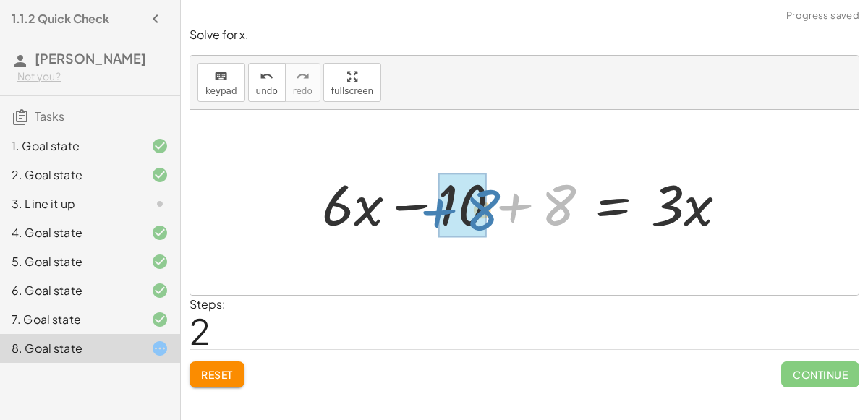
drag, startPoint x: 452, startPoint y: 189, endPoint x: 373, endPoint y: 192, distance: 79.0
click at [373, 192] on div at bounding box center [530, 203] width 431 height 75
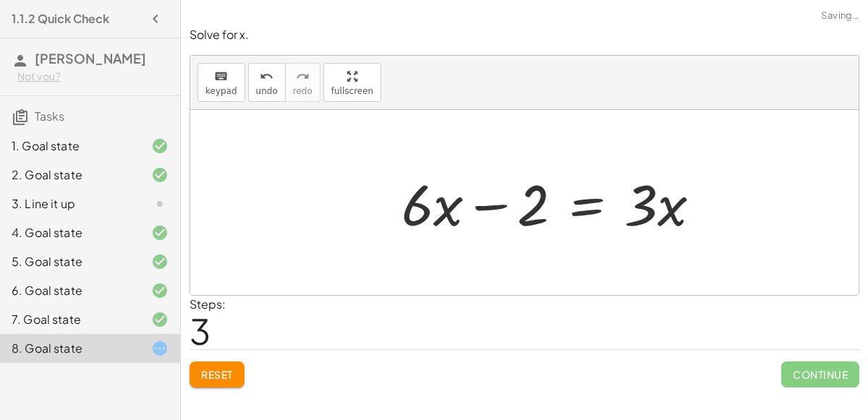
click at [77, 151] on div "1. Goal state" at bounding box center [70, 145] width 117 height 17
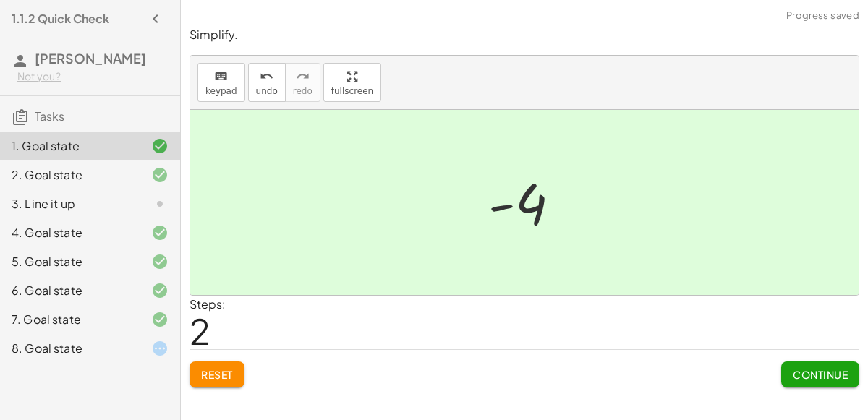
click at [102, 340] on div "8. Goal state" at bounding box center [70, 348] width 117 height 17
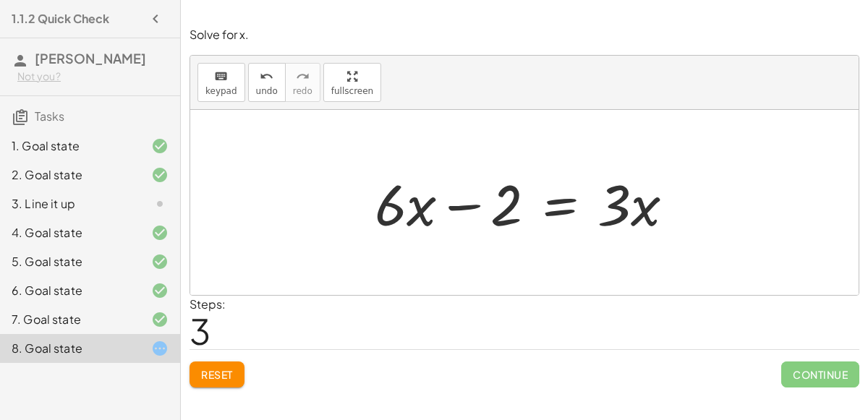
click at [471, 203] on div at bounding box center [531, 203] width 326 height 75
click at [233, 86] on button "keyboard keypad" at bounding box center [222, 82] width 48 height 39
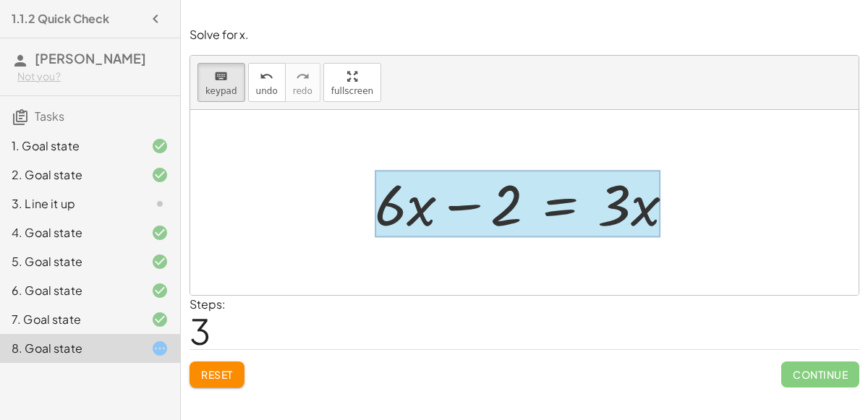
click at [578, 213] on div at bounding box center [518, 204] width 286 height 67
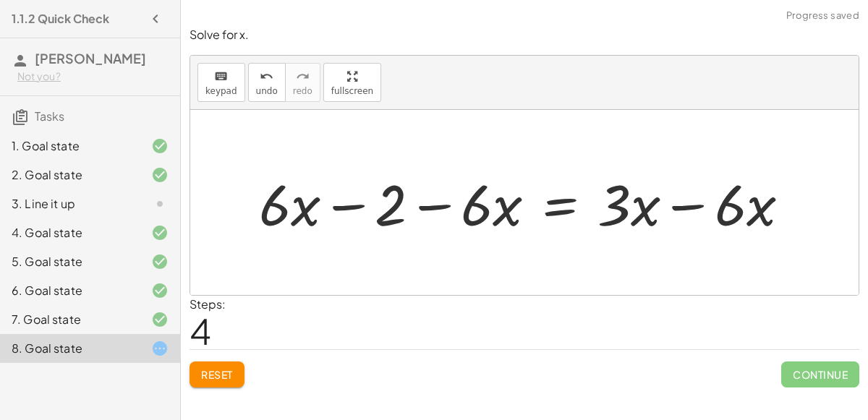
click at [339, 202] on div at bounding box center [530, 203] width 557 height 75
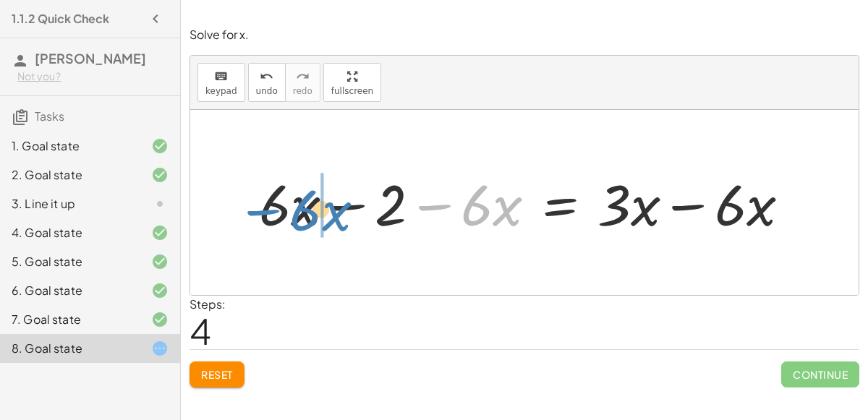
drag, startPoint x: 433, startPoint y: 206, endPoint x: 263, endPoint y: 208, distance: 170.1
click at [263, 208] on div at bounding box center [530, 203] width 557 height 75
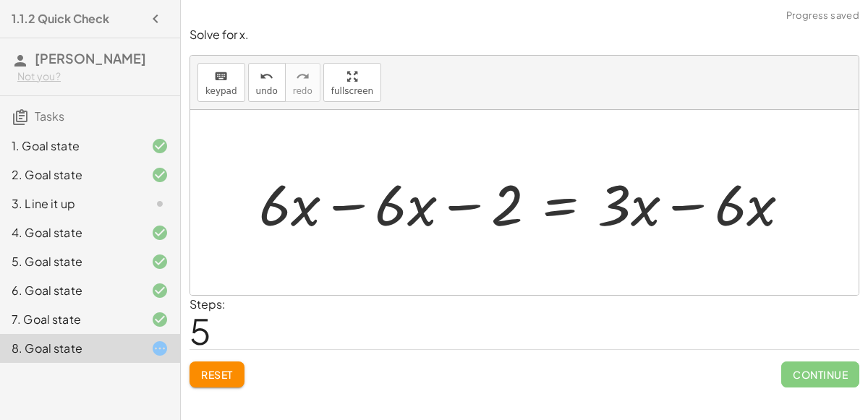
click at [346, 205] on div at bounding box center [530, 203] width 557 height 75
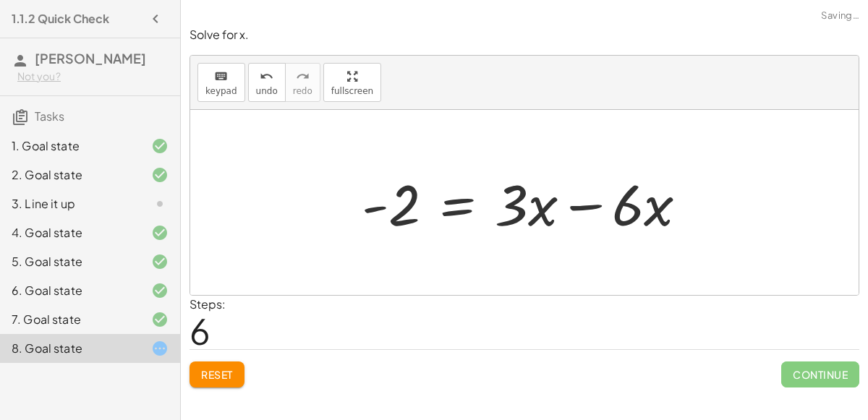
click at [587, 201] on div at bounding box center [531, 203] width 352 height 75
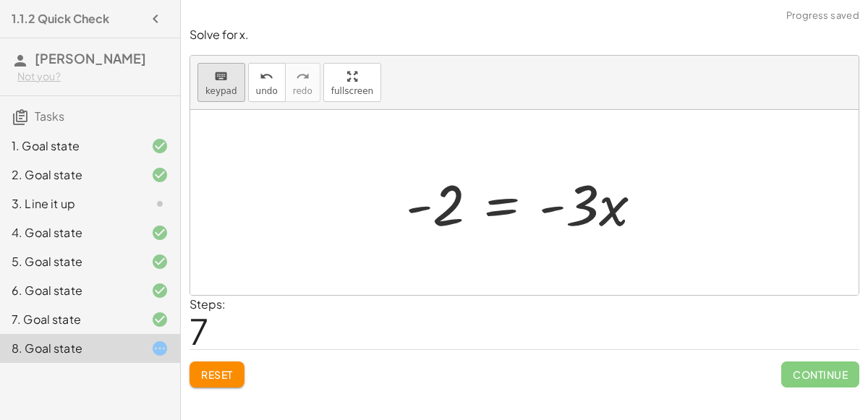
click at [207, 77] on div "keyboard" at bounding box center [222, 75] width 32 height 17
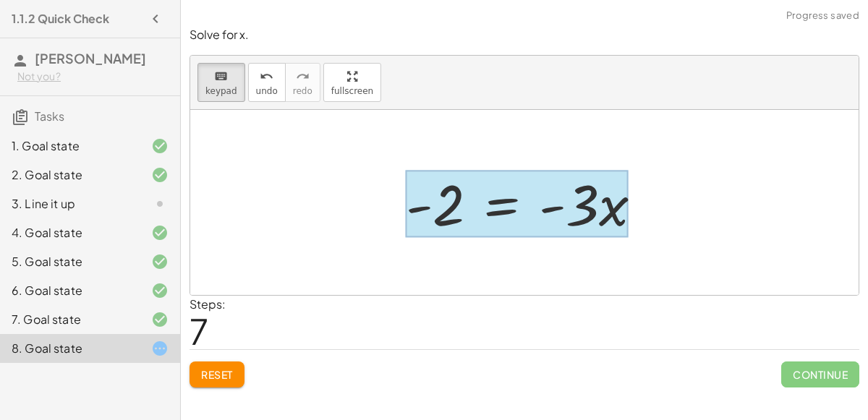
click at [498, 197] on div at bounding box center [517, 204] width 223 height 67
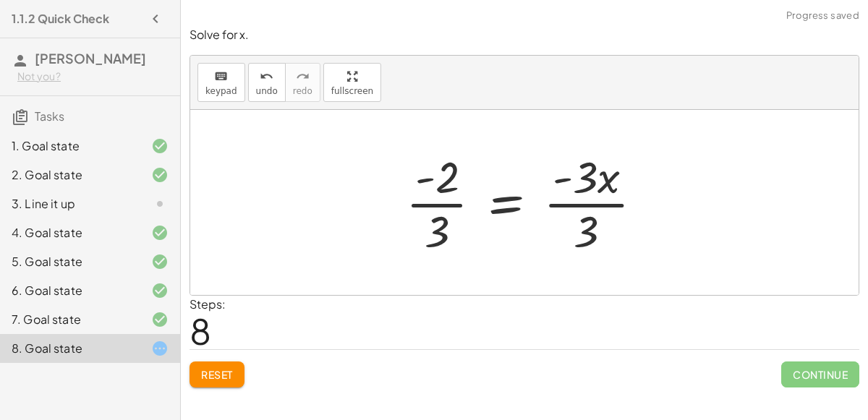
click at [234, 117] on div at bounding box center [524, 202] width 669 height 185
click at [271, 63] on button "undo undo" at bounding box center [267, 82] width 38 height 39
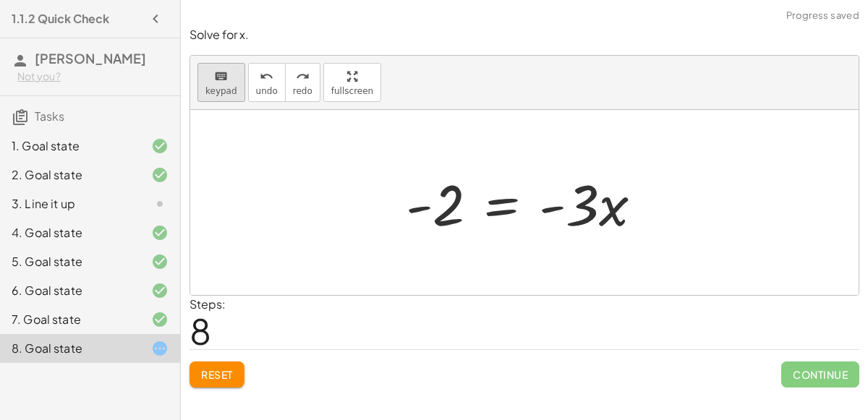
click at [212, 86] on span "keypad" at bounding box center [222, 91] width 32 height 10
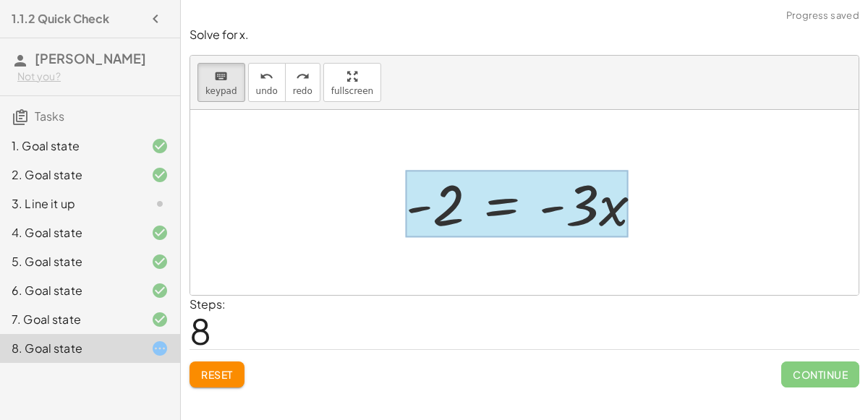
click at [510, 214] on div at bounding box center [517, 204] width 223 height 67
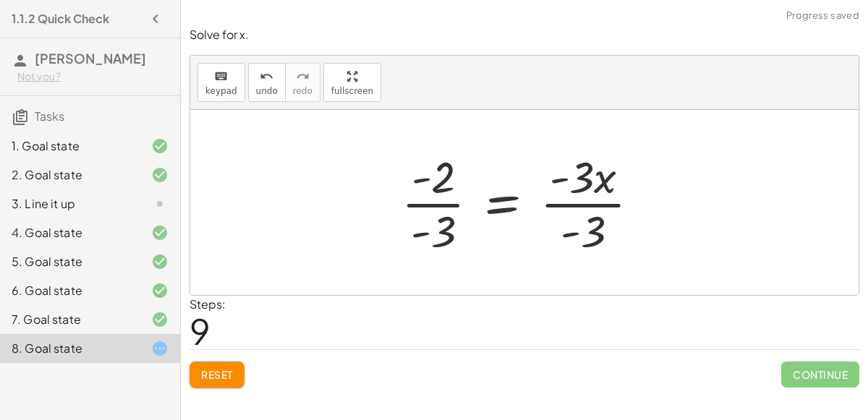
click at [603, 184] on div at bounding box center [526, 202] width 264 height 111
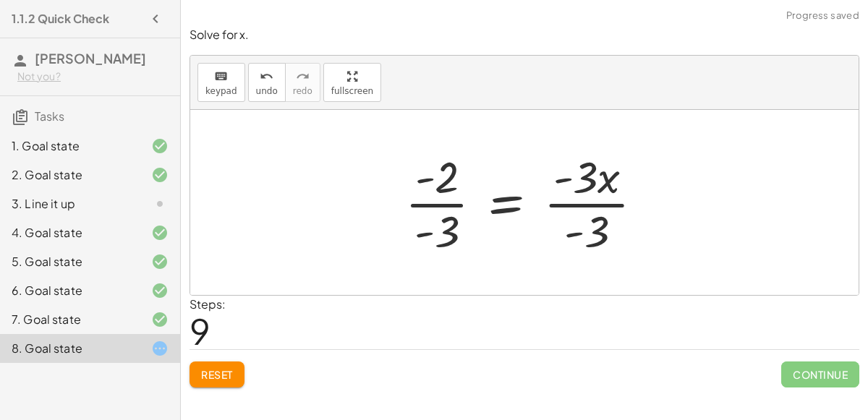
click at [588, 192] on div at bounding box center [530, 202] width 264 height 111
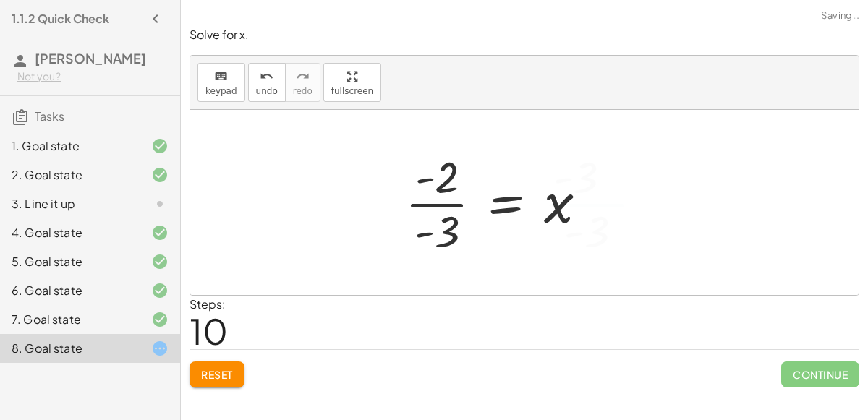
click at [419, 201] on div at bounding box center [502, 202] width 208 height 111
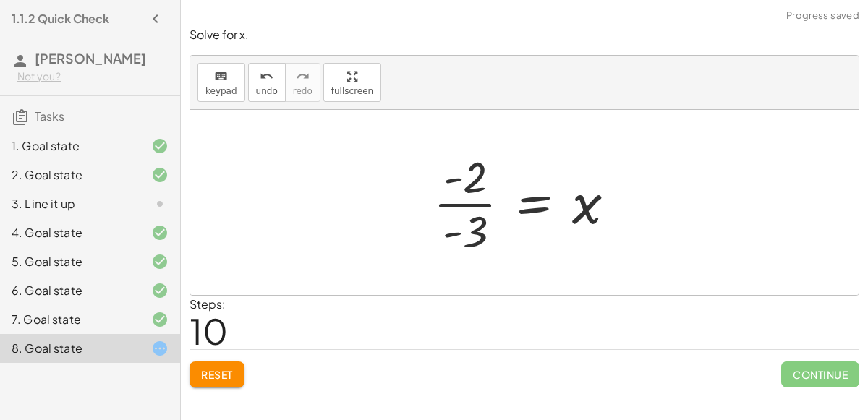
click at [467, 199] on div at bounding box center [530, 202] width 208 height 111
click at [467, 199] on div at bounding box center [484, 203] width 297 height 72
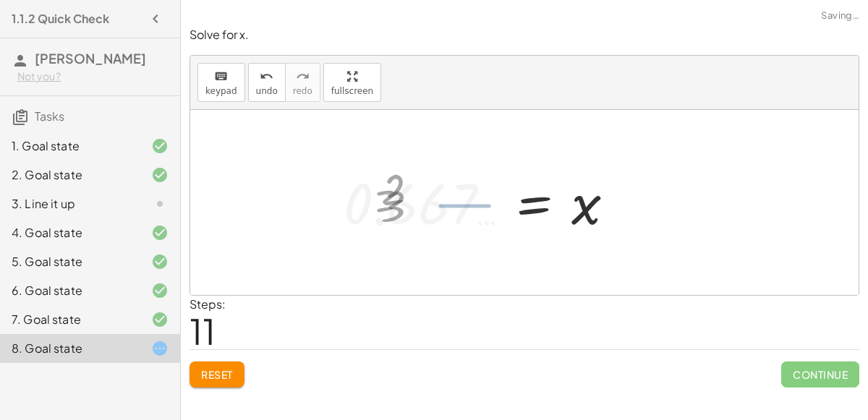
click at [467, 199] on div at bounding box center [484, 203] width 297 height 72
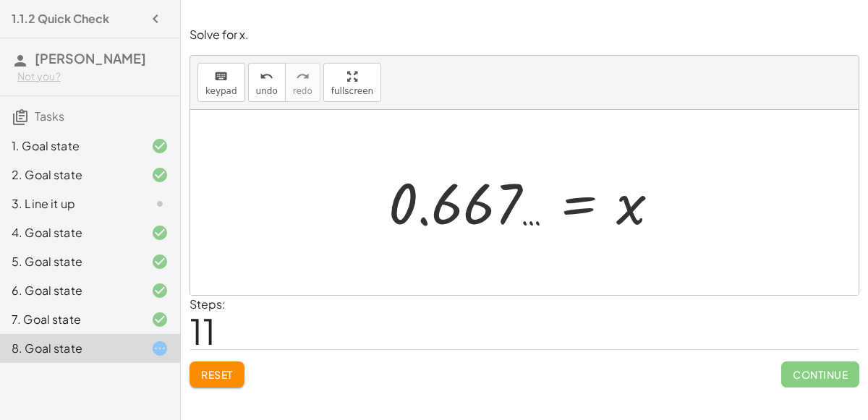
click at [208, 376] on span "Reset" at bounding box center [217, 374] width 32 height 13
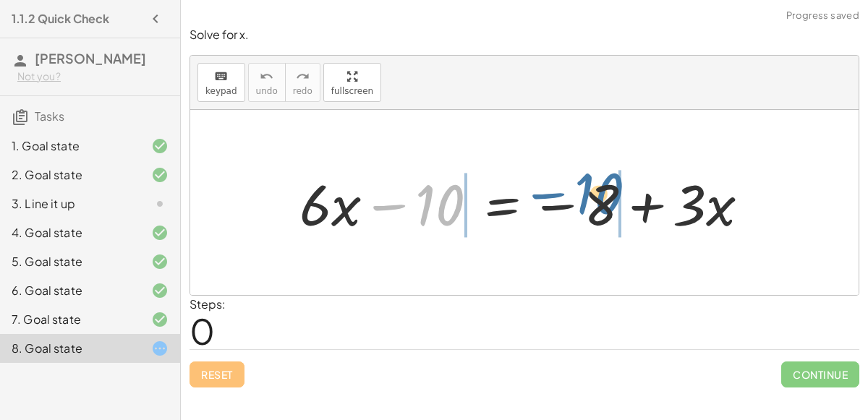
drag, startPoint x: 435, startPoint y: 207, endPoint x: 594, endPoint y: 195, distance: 159.6
click at [594, 195] on div at bounding box center [530, 203] width 476 height 75
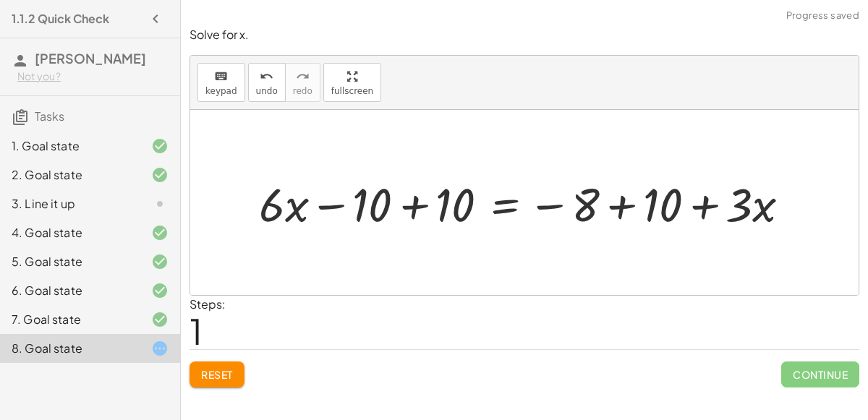
click at [444, 198] on div at bounding box center [530, 203] width 557 height 62
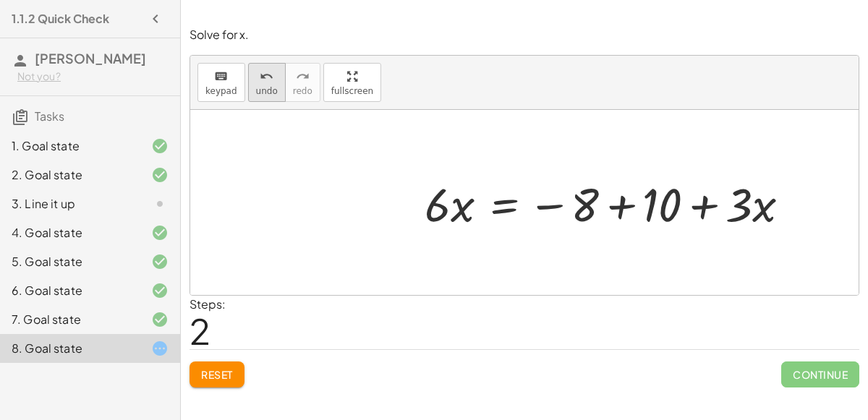
click at [268, 91] on span "undo" at bounding box center [267, 91] width 22 height 10
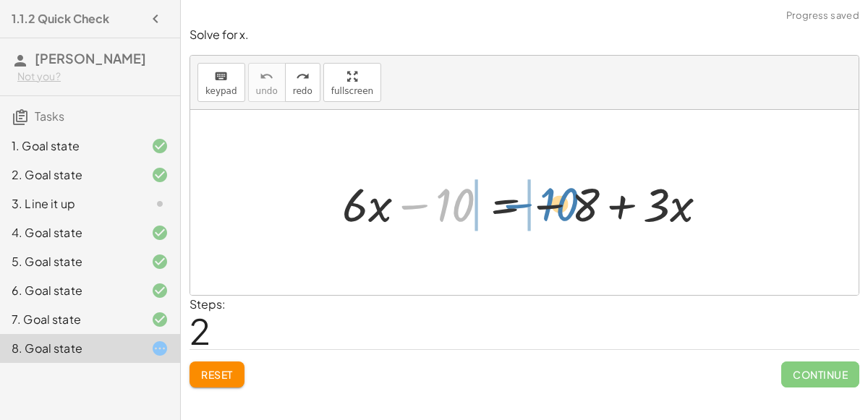
drag, startPoint x: 449, startPoint y: 203, endPoint x: 554, endPoint y: 202, distance: 104.9
click at [554, 202] on div at bounding box center [530, 203] width 391 height 62
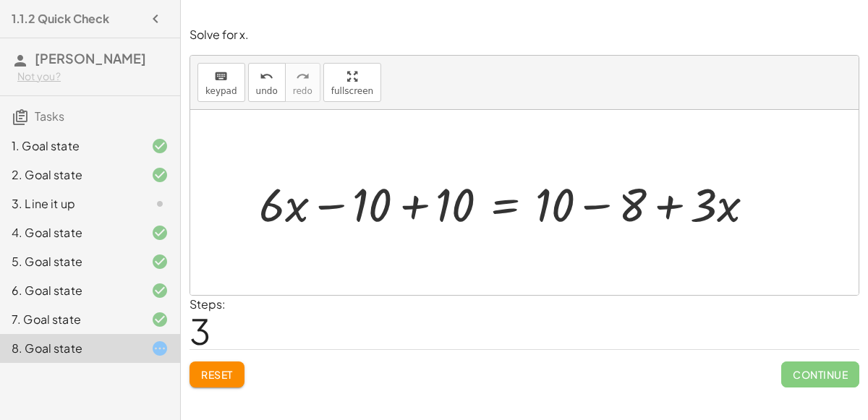
click at [597, 207] on div at bounding box center [513, 203] width 522 height 62
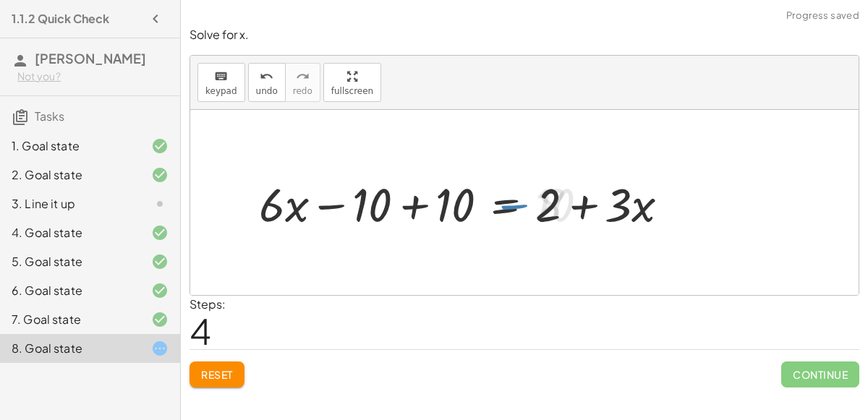
click at [416, 194] on div at bounding box center [470, 203] width 436 height 62
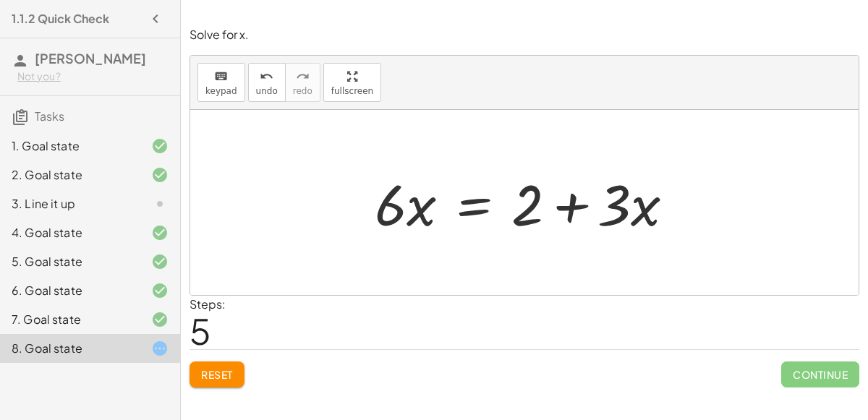
click at [524, 206] on div at bounding box center [531, 203] width 326 height 75
click at [221, 82] on icon "keyboard" at bounding box center [221, 76] width 14 height 17
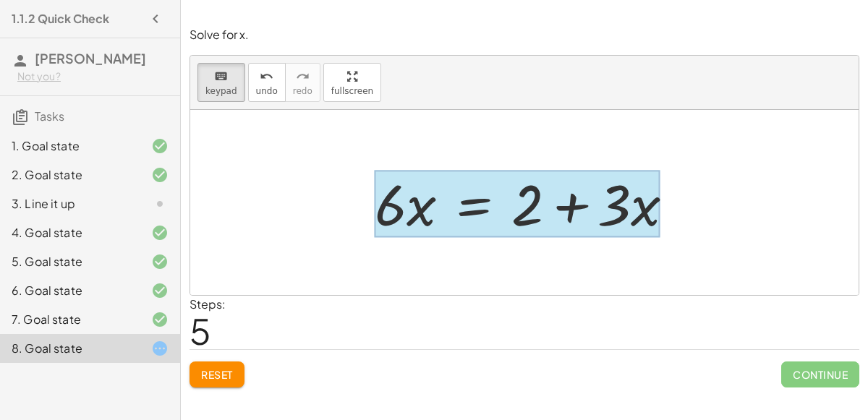
click at [474, 200] on div at bounding box center [518, 204] width 286 height 67
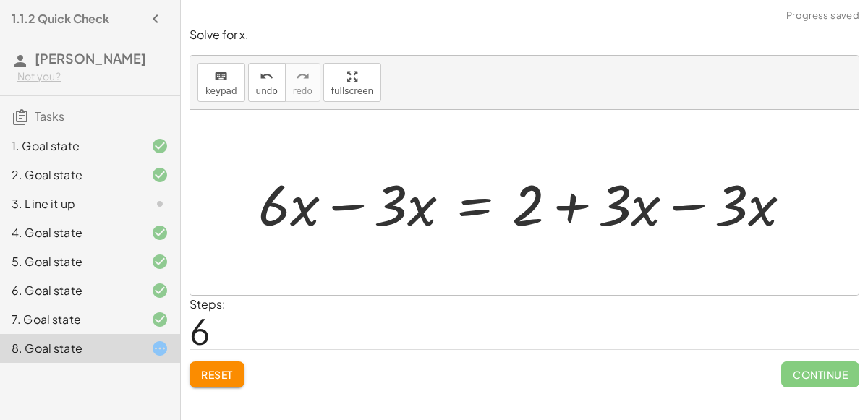
click at [679, 196] on div at bounding box center [530, 203] width 559 height 75
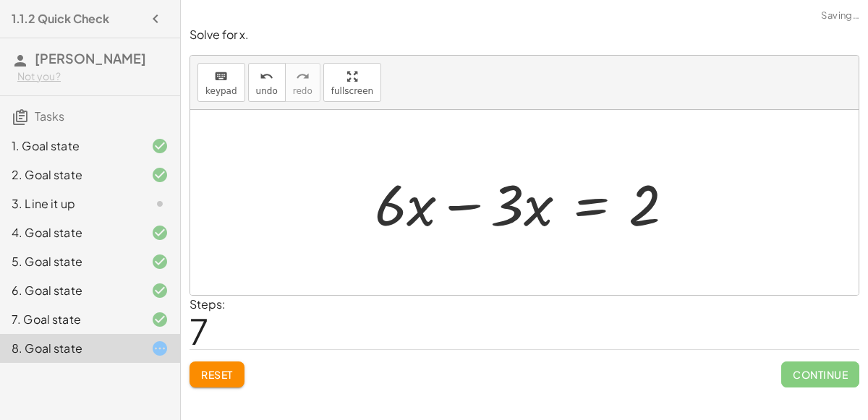
click at [478, 198] on div at bounding box center [531, 203] width 326 height 75
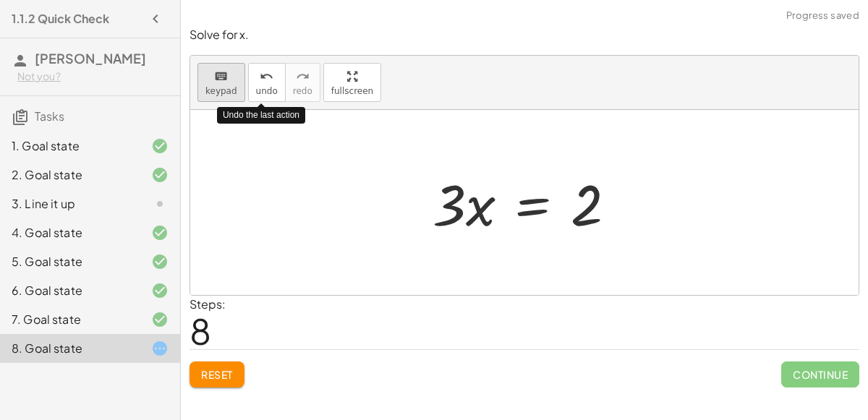
click at [224, 80] on icon "keyboard" at bounding box center [221, 76] width 14 height 17
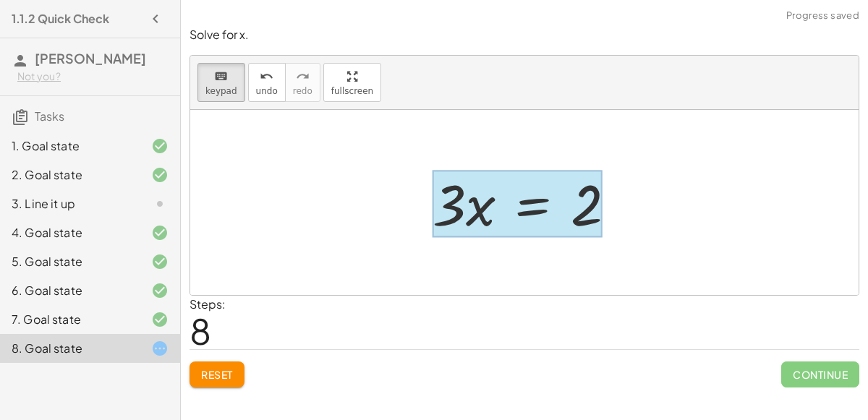
click at [541, 206] on div at bounding box center [518, 204] width 170 height 67
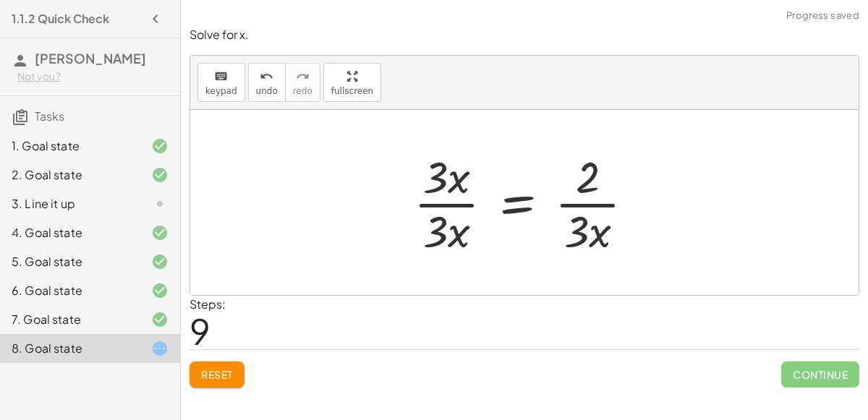
click at [444, 214] on div at bounding box center [530, 202] width 247 height 111
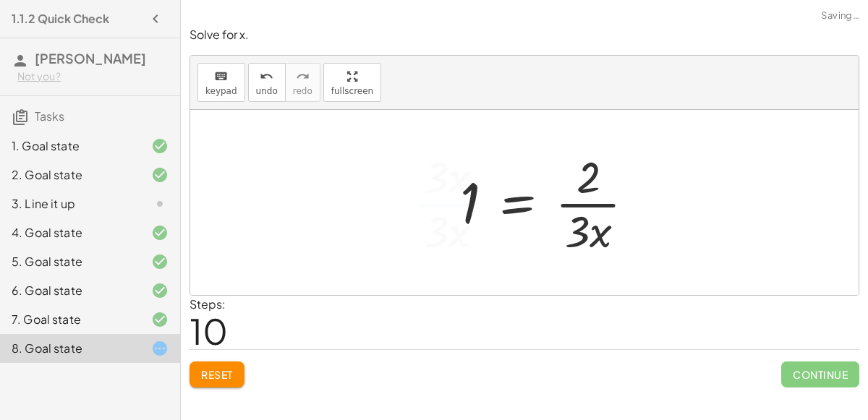
click at [572, 198] on div at bounding box center [553, 202] width 201 height 111
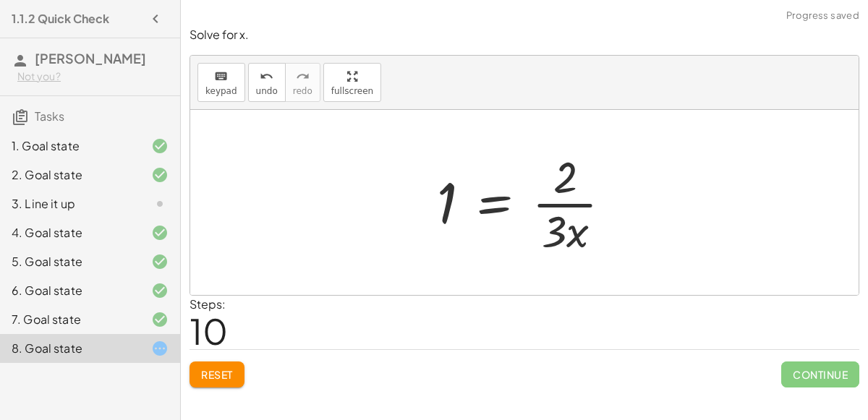
click at [572, 198] on div at bounding box center [530, 202] width 201 height 111
click at [567, 185] on div at bounding box center [530, 202] width 201 height 111
click at [564, 232] on div at bounding box center [530, 202] width 201 height 111
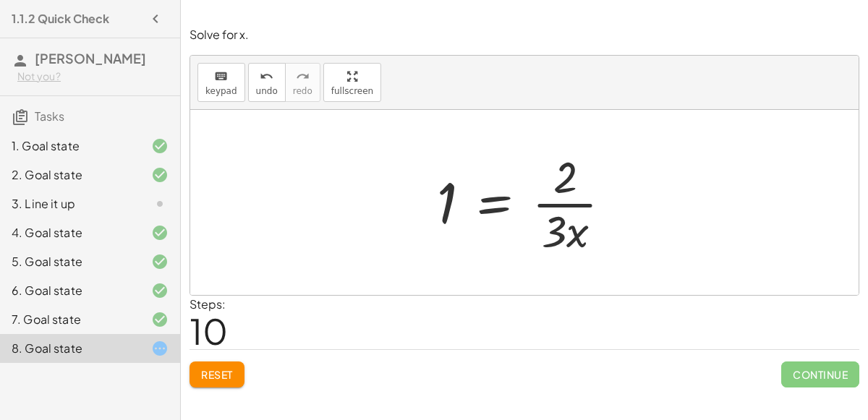
click at [570, 200] on div at bounding box center [530, 202] width 201 height 111
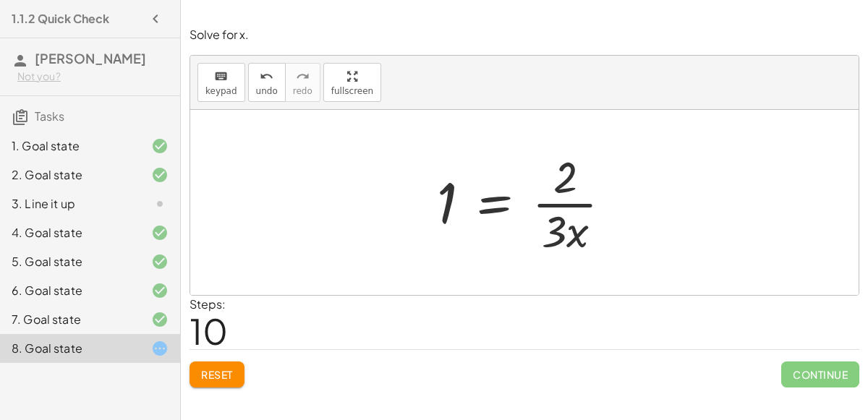
click at [570, 200] on div at bounding box center [530, 202] width 201 height 111
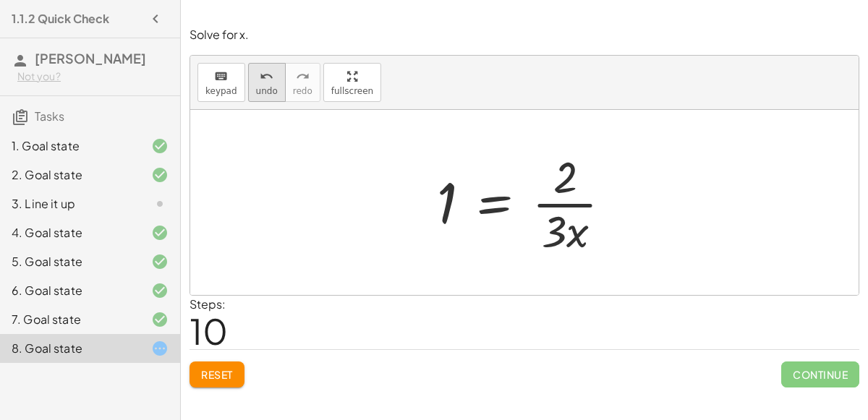
click at [272, 86] on button "undo undo" at bounding box center [267, 82] width 38 height 39
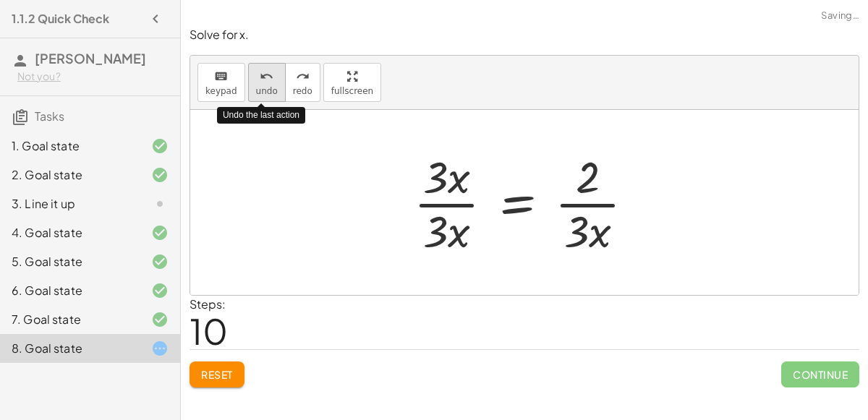
click at [272, 86] on button "undo undo" at bounding box center [267, 82] width 38 height 39
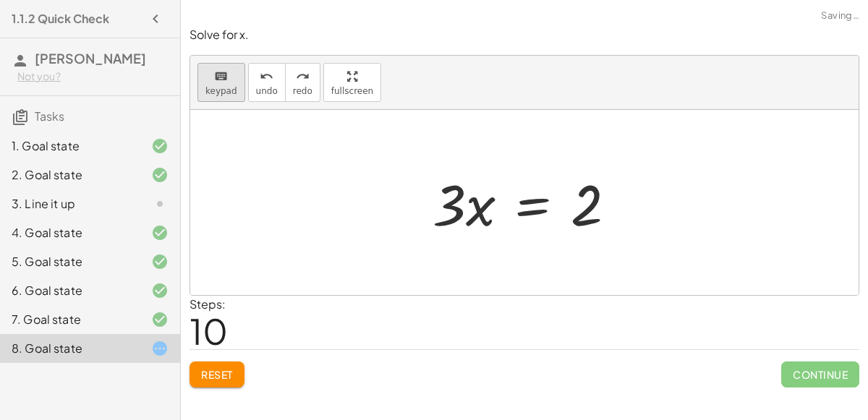
click at [222, 69] on icon "keyboard" at bounding box center [221, 76] width 14 height 17
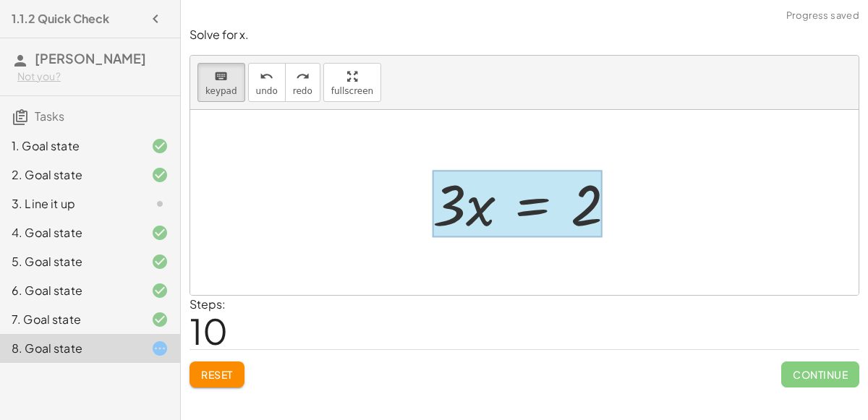
click at [535, 203] on div at bounding box center [518, 204] width 170 height 67
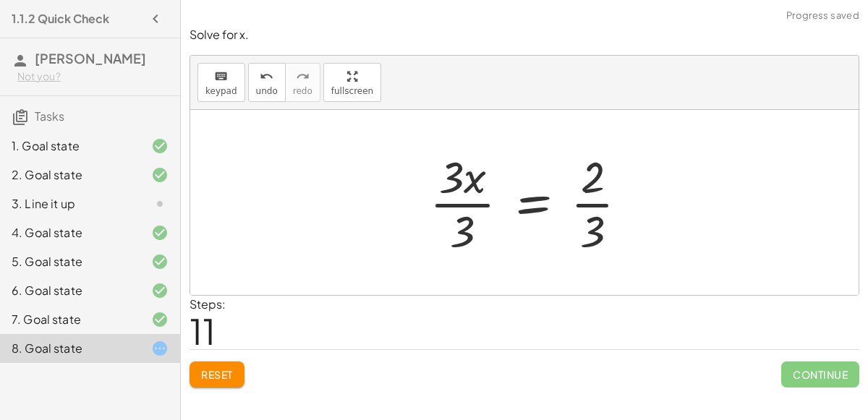
click at [469, 197] on div at bounding box center [535, 202] width 224 height 111
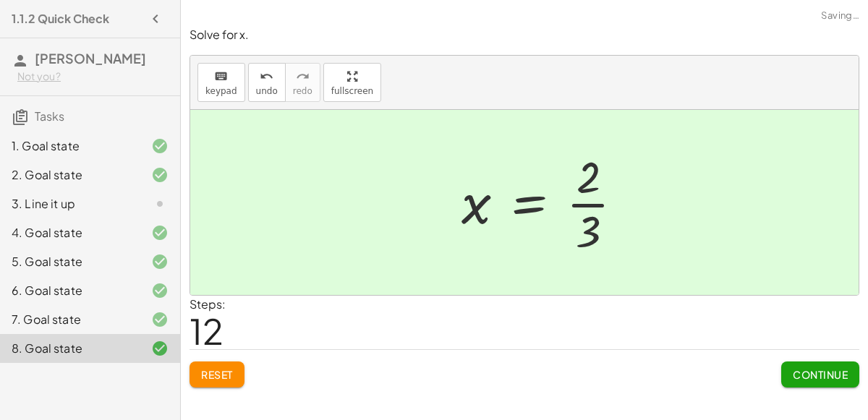
click at [590, 199] on div at bounding box center [548, 202] width 188 height 111
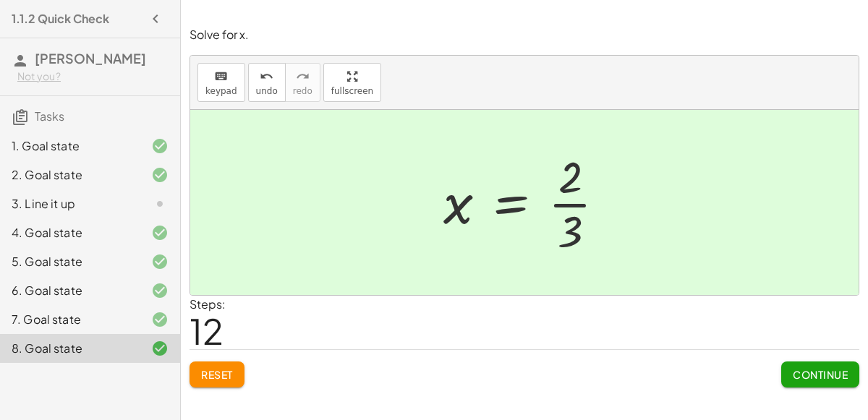
click at [800, 371] on span "Continue" at bounding box center [820, 374] width 55 height 13
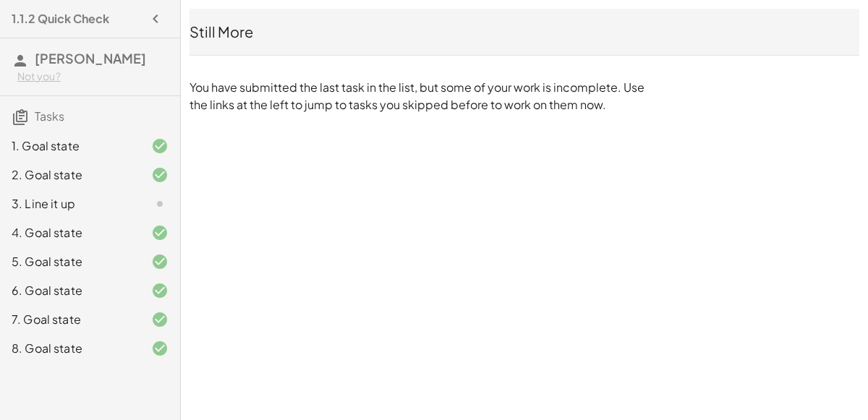
click at [331, 69] on div "Still More You have submitted the last task in the list, but some of your work …" at bounding box center [524, 61] width 687 height 122
